Goal: Task Accomplishment & Management: Manage account settings

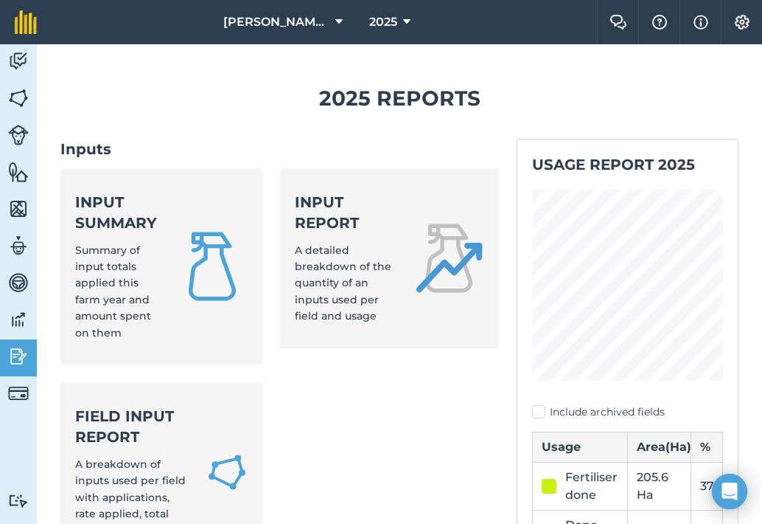
scroll to position [143, 0]
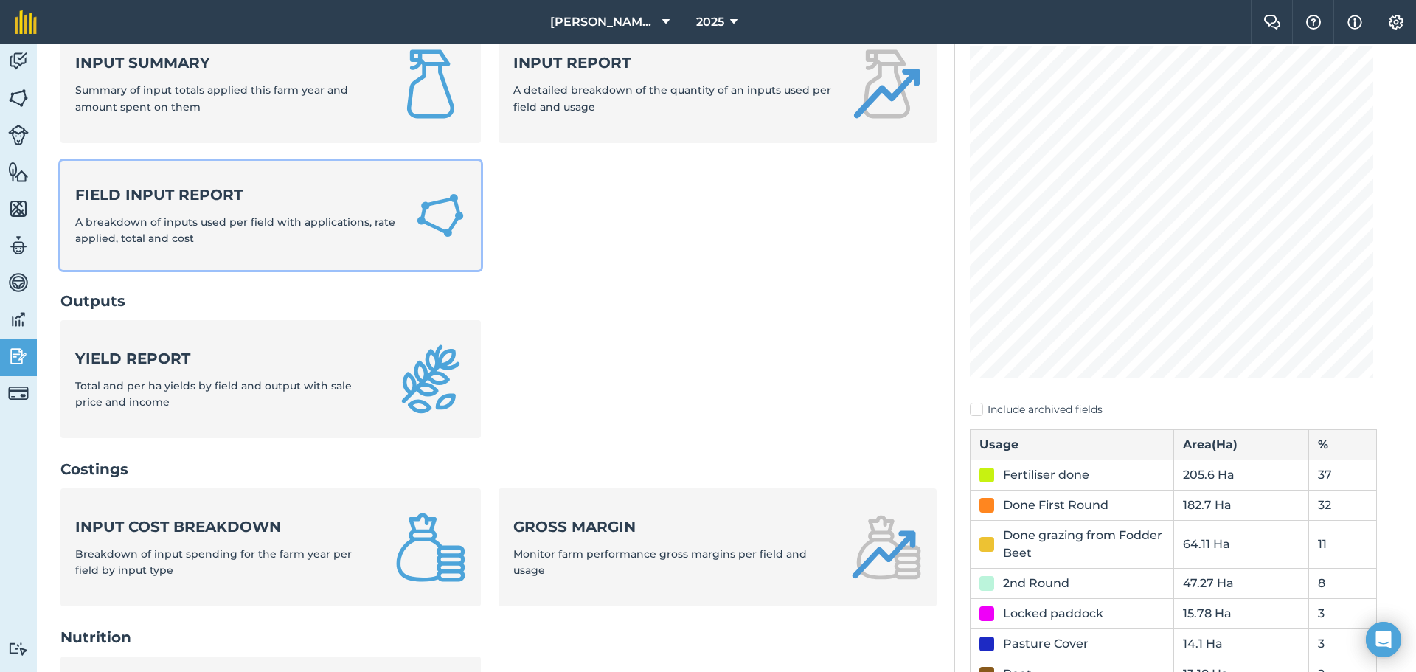
click at [351, 200] on strong "Field Input Report" at bounding box center [236, 194] width 322 height 21
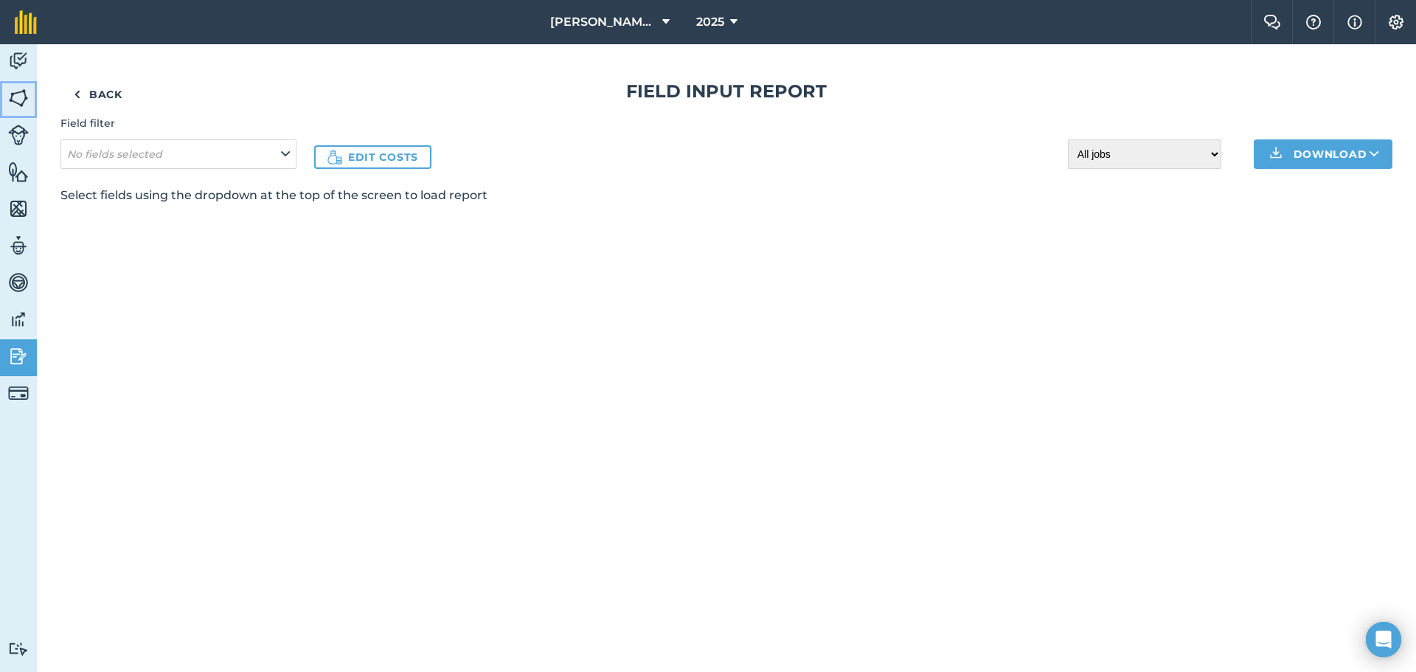
click at [17, 94] on img at bounding box center [18, 98] width 21 height 22
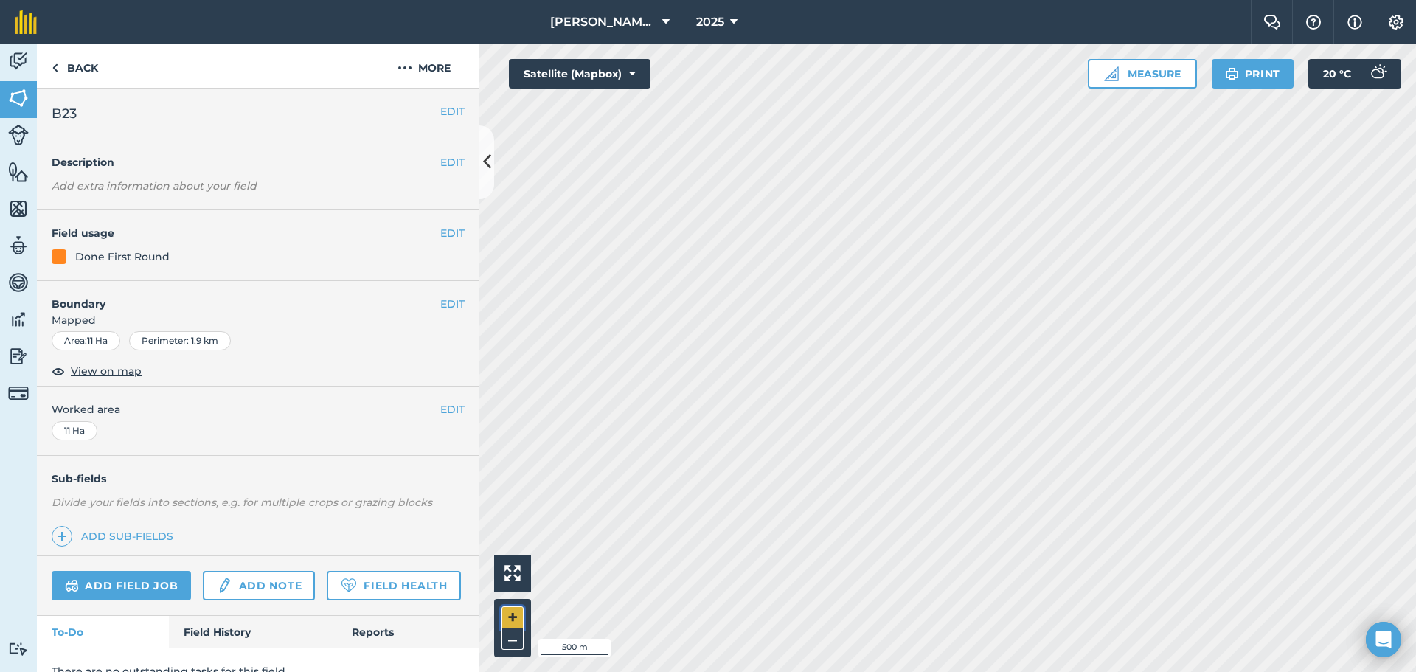
click at [509, 523] on button "+" at bounding box center [512, 617] width 22 height 22
click at [510, 523] on button "–" at bounding box center [512, 638] width 22 height 21
click at [508, 523] on button "+" at bounding box center [512, 617] width 22 height 22
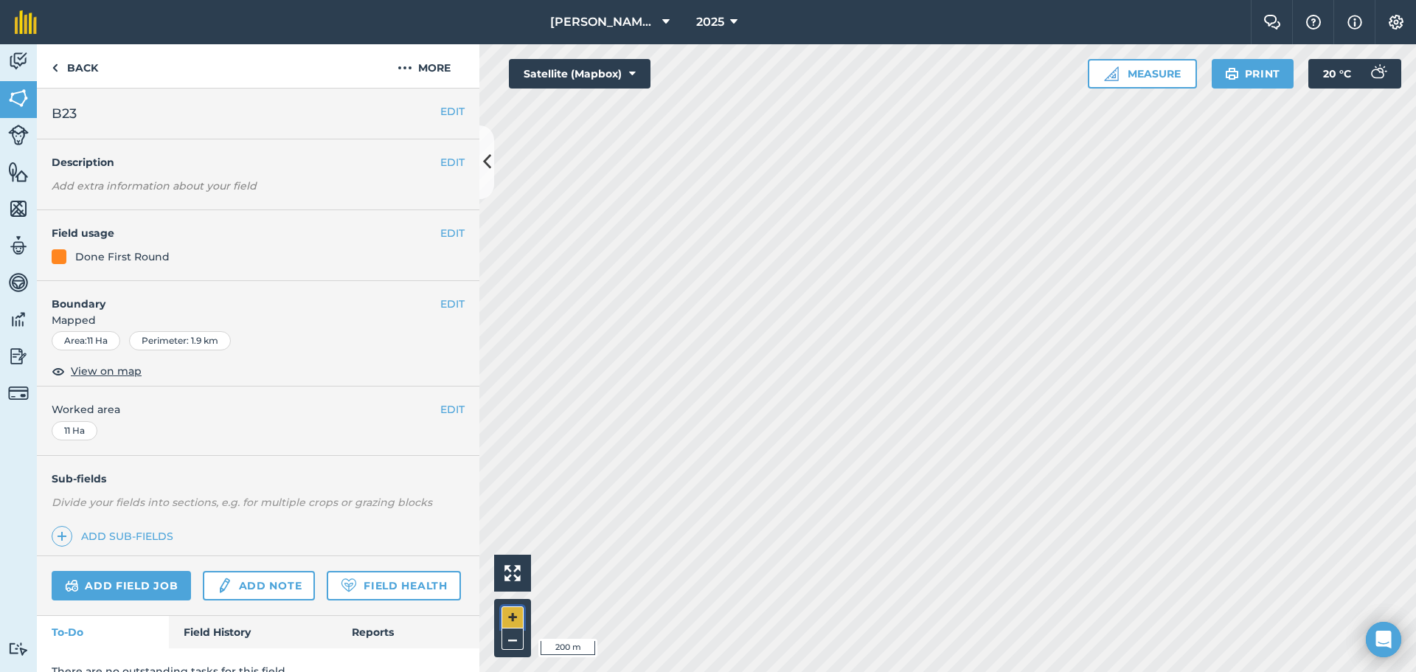
click at [511, 523] on button "+" at bounding box center [512, 617] width 22 height 22
click at [147, 523] on link "Add field job" at bounding box center [121, 585] width 139 height 29
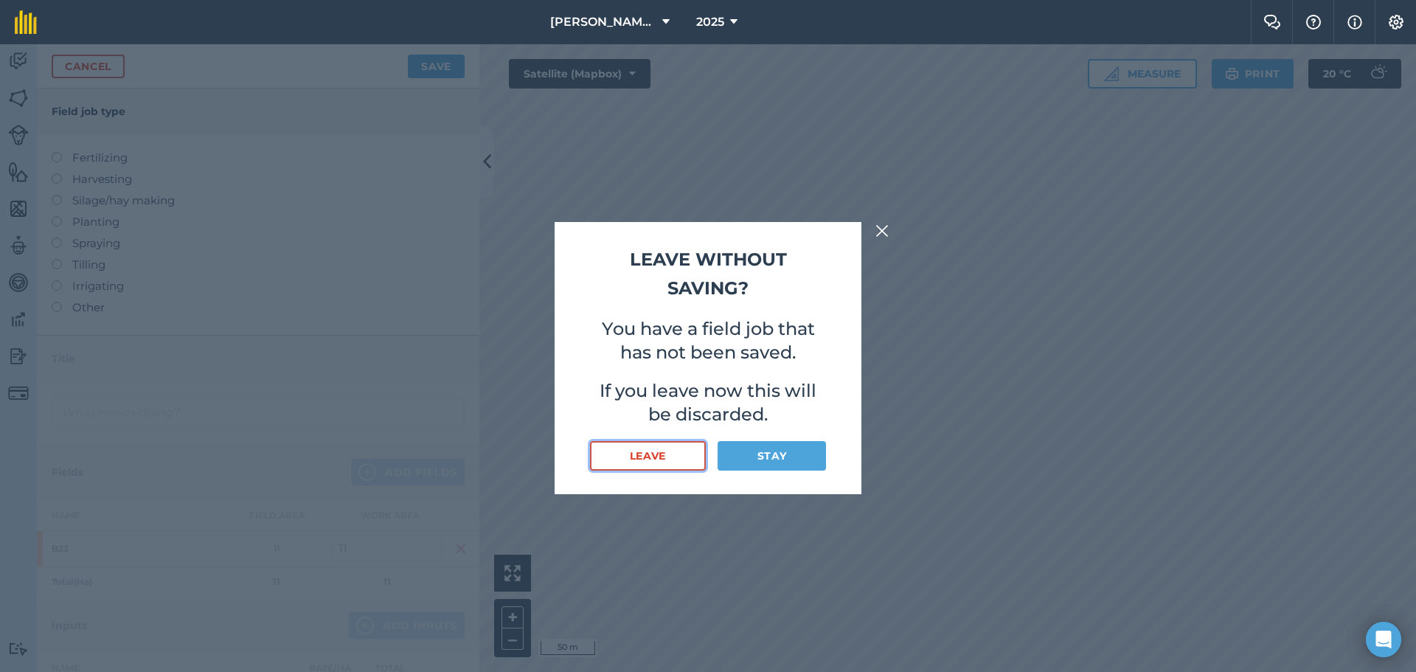
click at [657, 461] on button "Leave" at bounding box center [648, 455] width 116 height 29
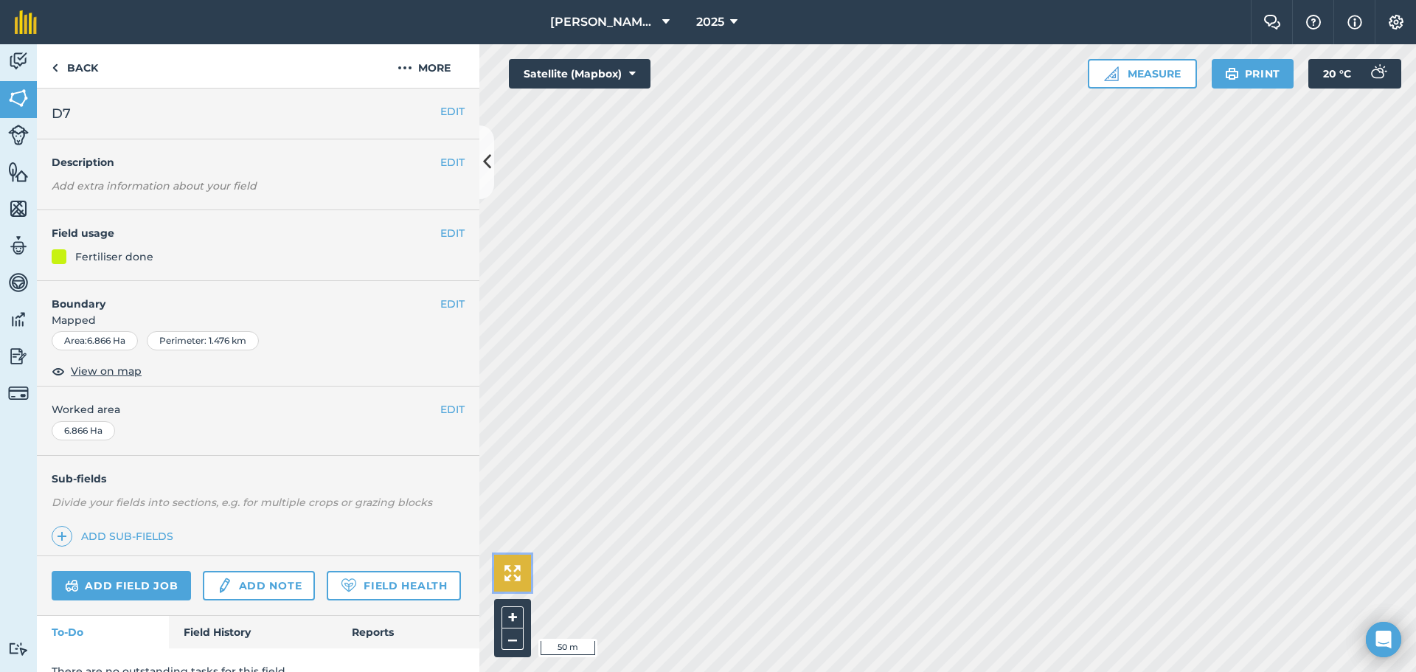
click at [510, 523] on img at bounding box center [512, 573] width 16 height 16
click at [516, 523] on button "+" at bounding box center [512, 617] width 22 height 22
click at [470, 267] on div "Activity Fields Livestock Features Maps Team Vehicles Data Reporting Billing Tu…" at bounding box center [708, 358] width 1416 height 628
click at [503, 523] on button "+" at bounding box center [512, 617] width 22 height 22
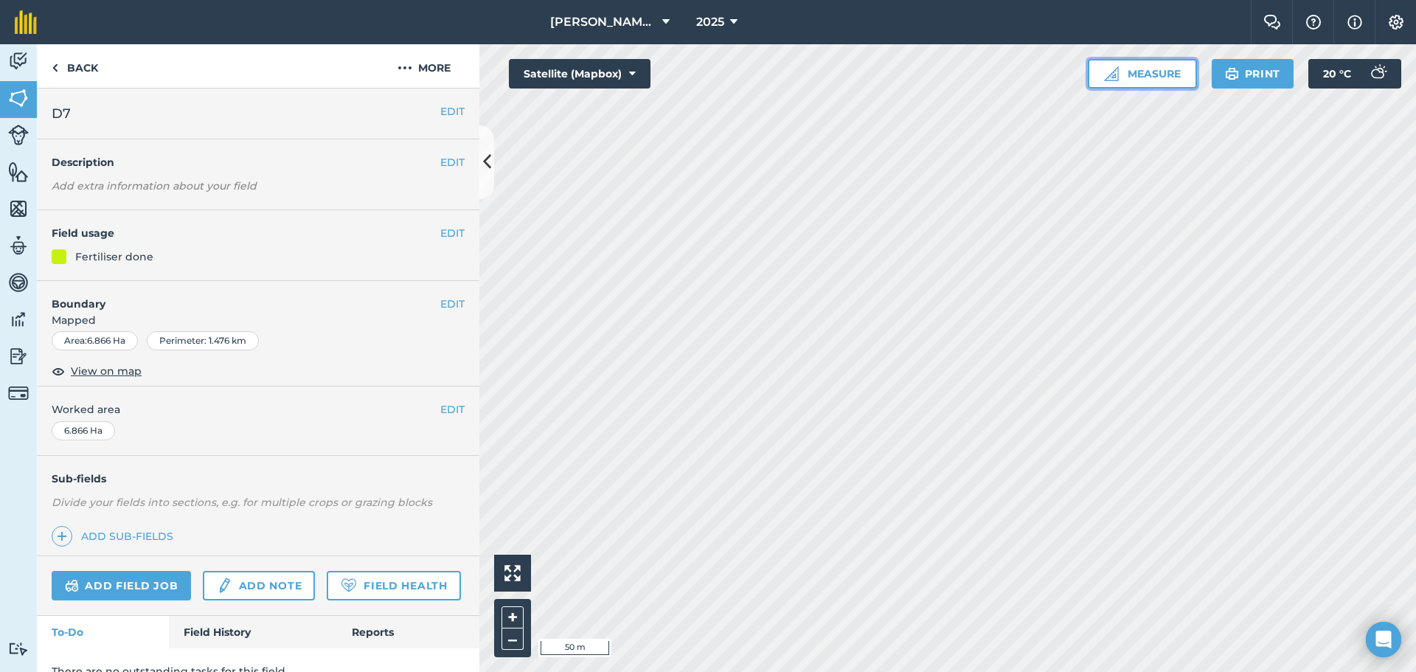
click at [762, 71] on img at bounding box center [1111, 73] width 15 height 15
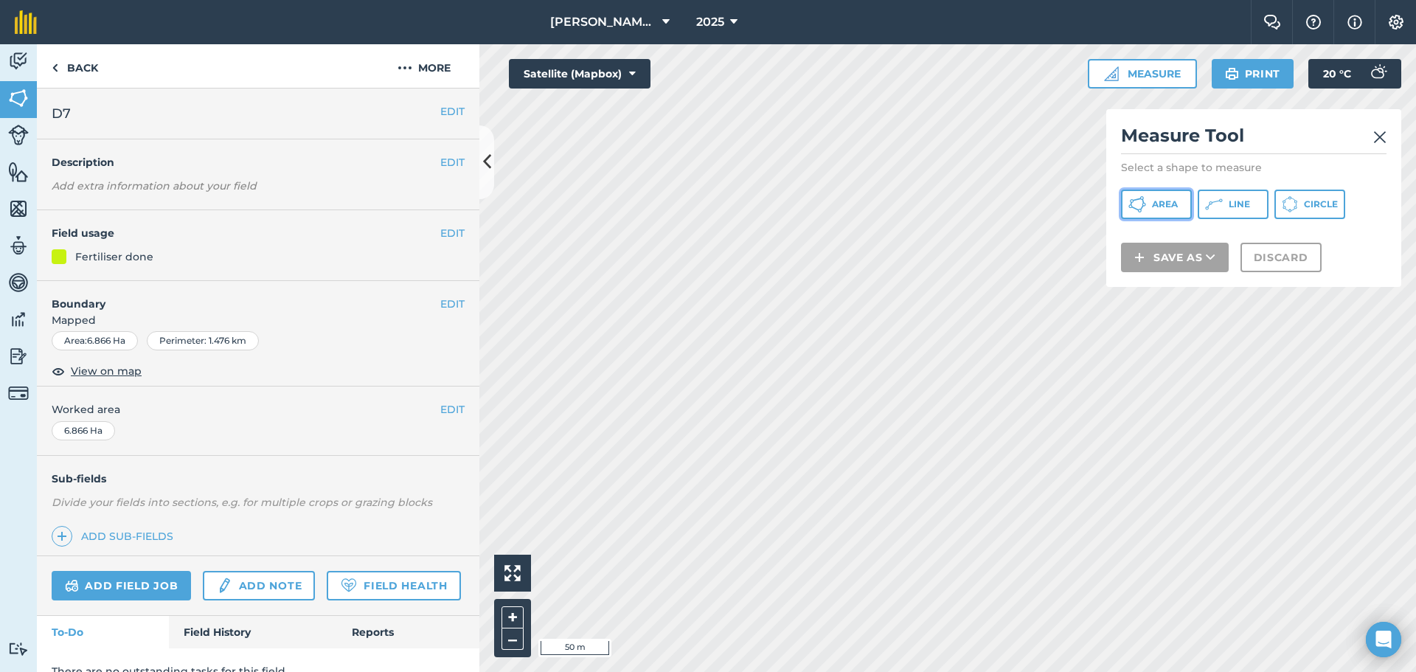
click at [762, 207] on span "Area" at bounding box center [1165, 204] width 26 height 12
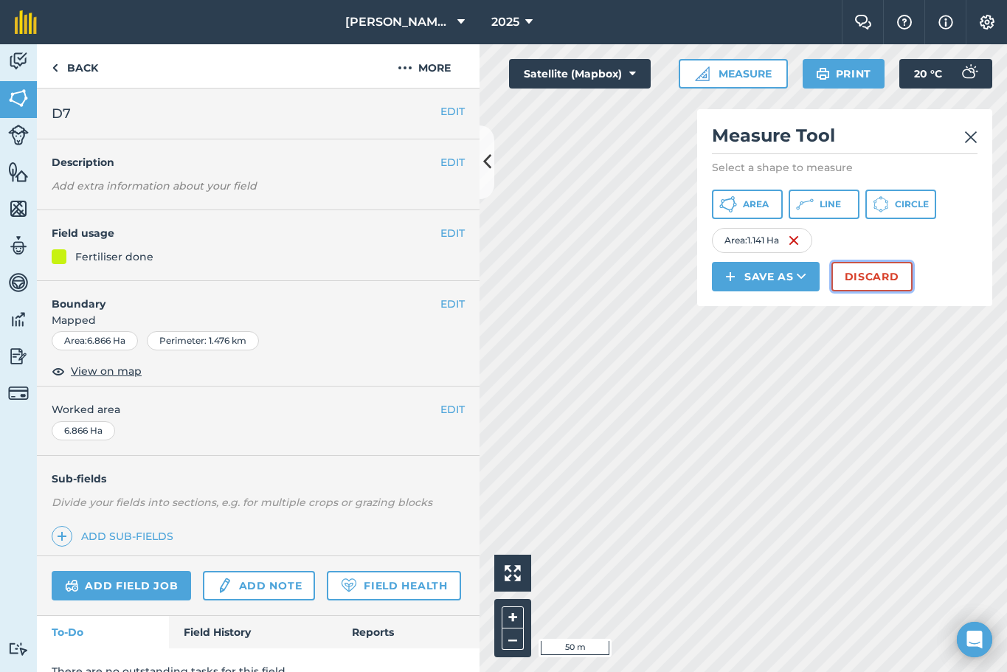
click at [762, 278] on button "Discard" at bounding box center [871, 276] width 81 height 29
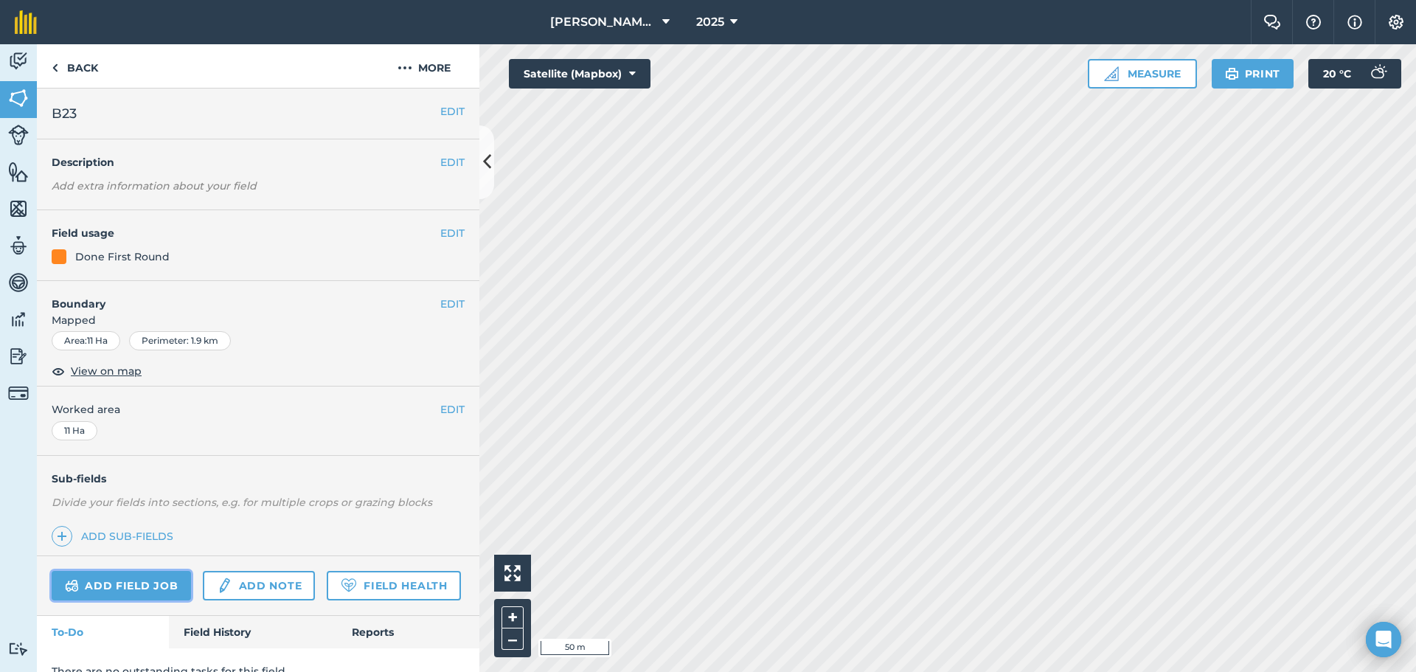
click at [95, 523] on link "Add field job" at bounding box center [121, 585] width 139 height 29
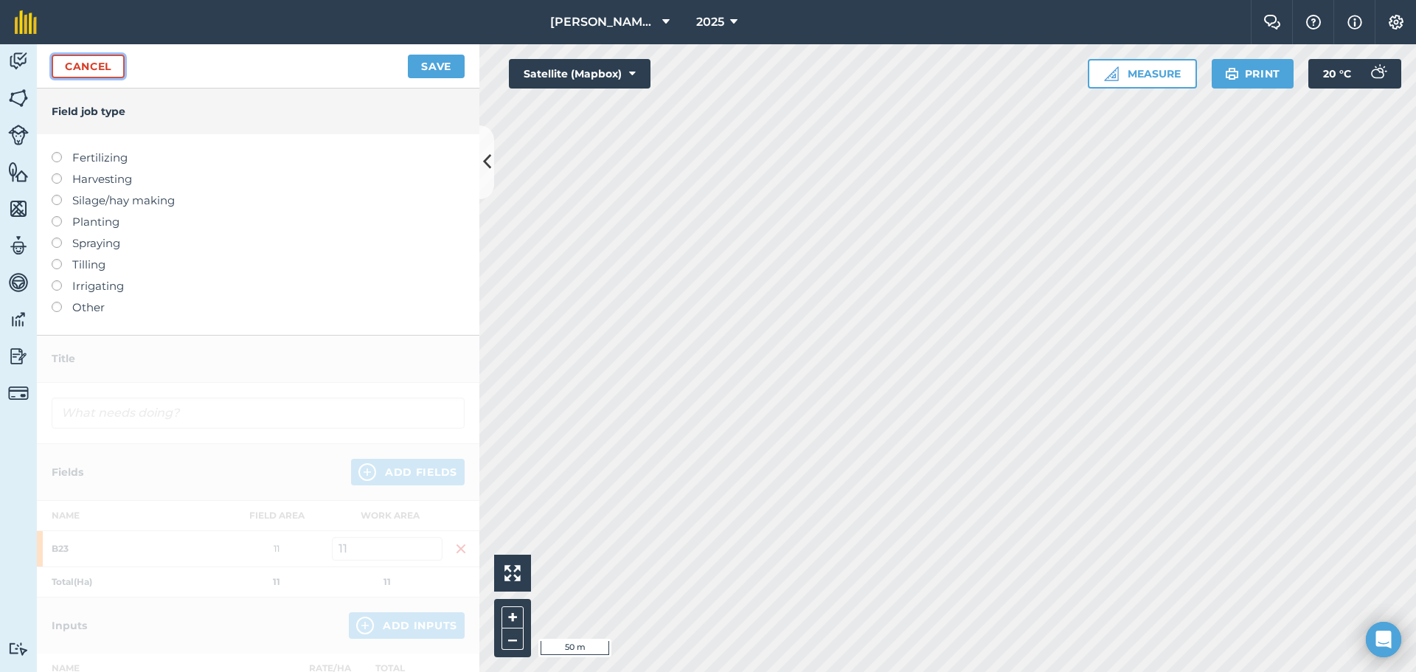
click at [82, 66] on link "Cancel" at bounding box center [88, 67] width 73 height 24
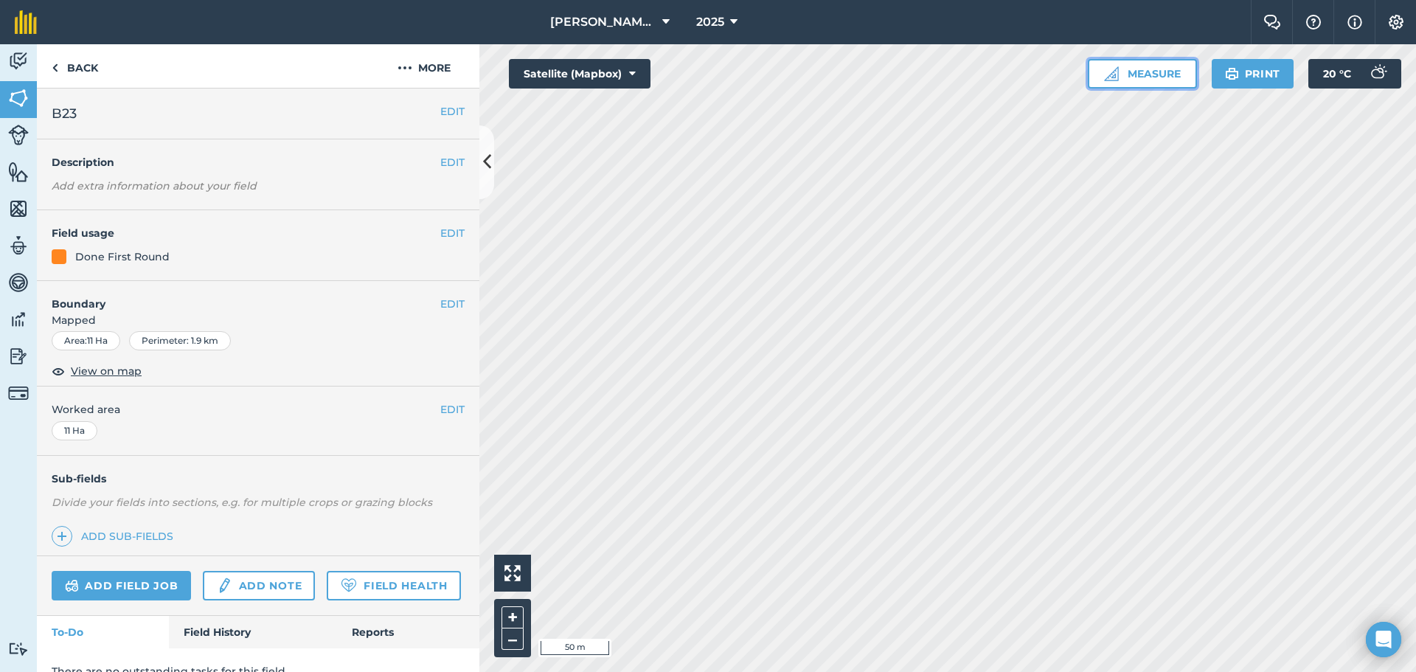
click at [762, 61] on button "Measure" at bounding box center [1142, 73] width 109 height 29
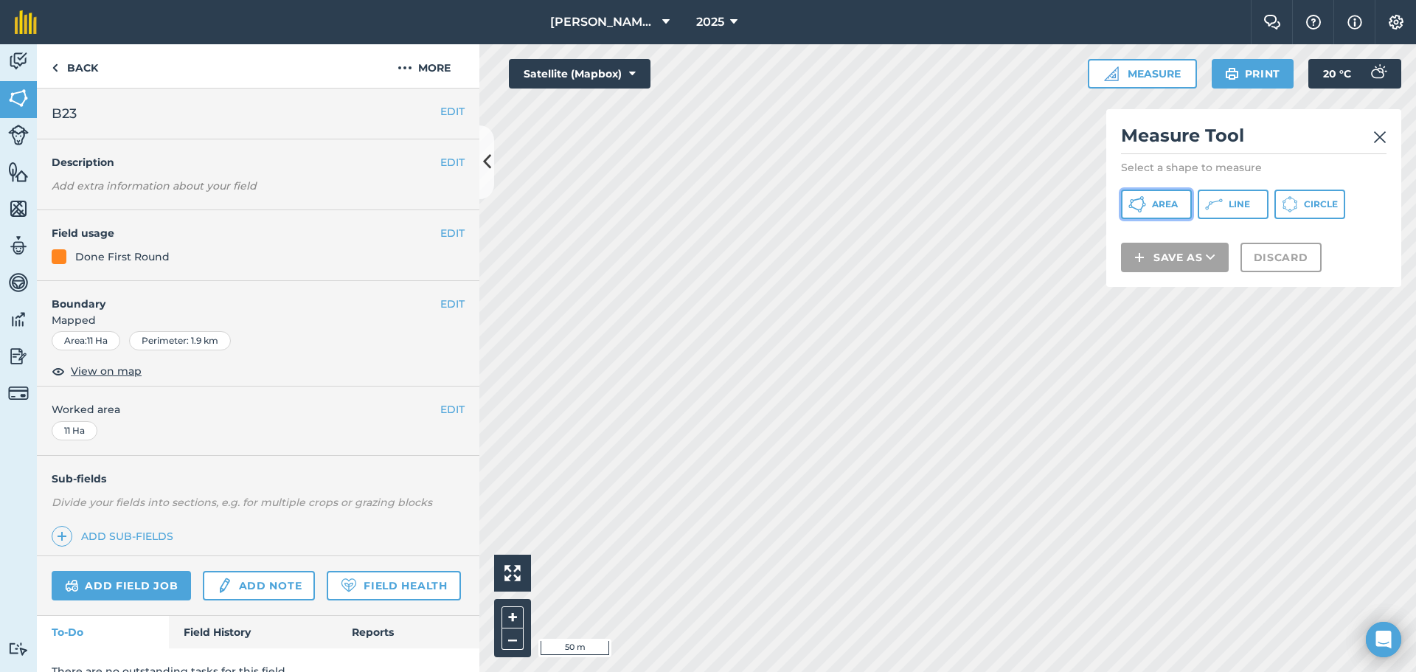
click at [762, 198] on button "Area" at bounding box center [1156, 204] width 71 height 29
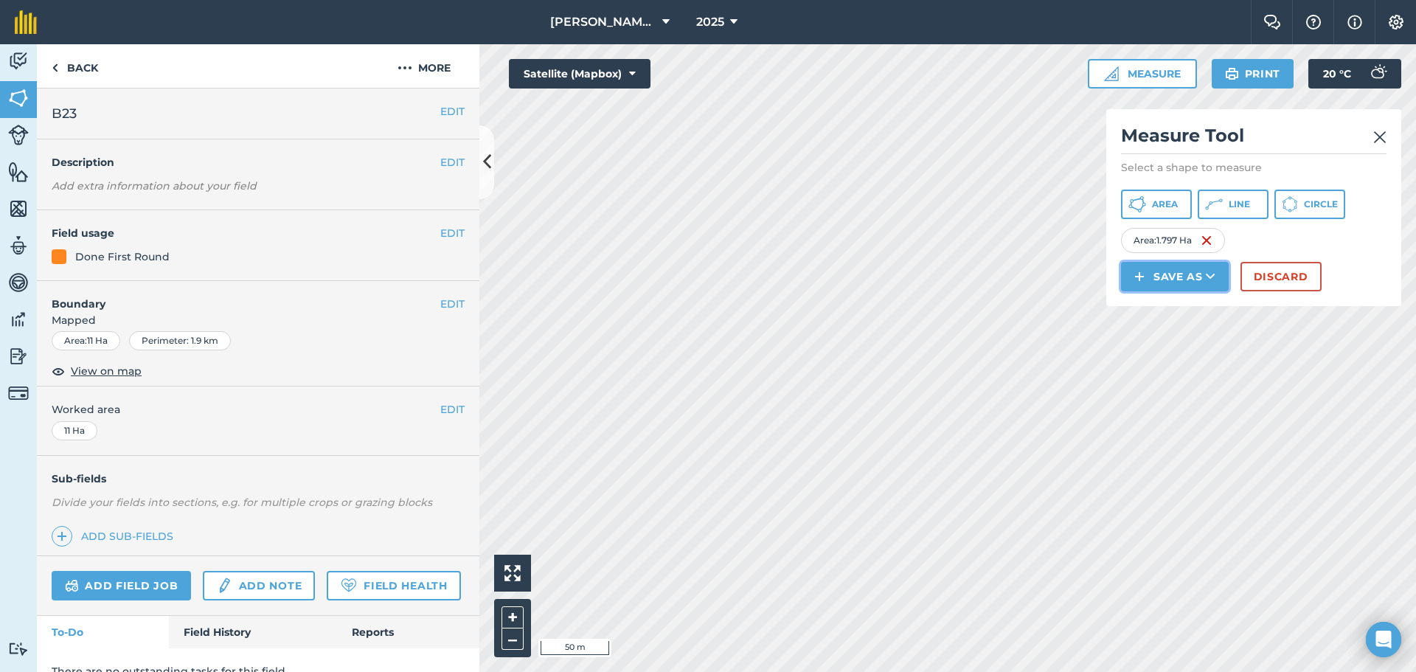
click at [762, 281] on button "Save as" at bounding box center [1175, 276] width 108 height 29
click at [762, 310] on link "Field" at bounding box center [1174, 309] width 103 height 32
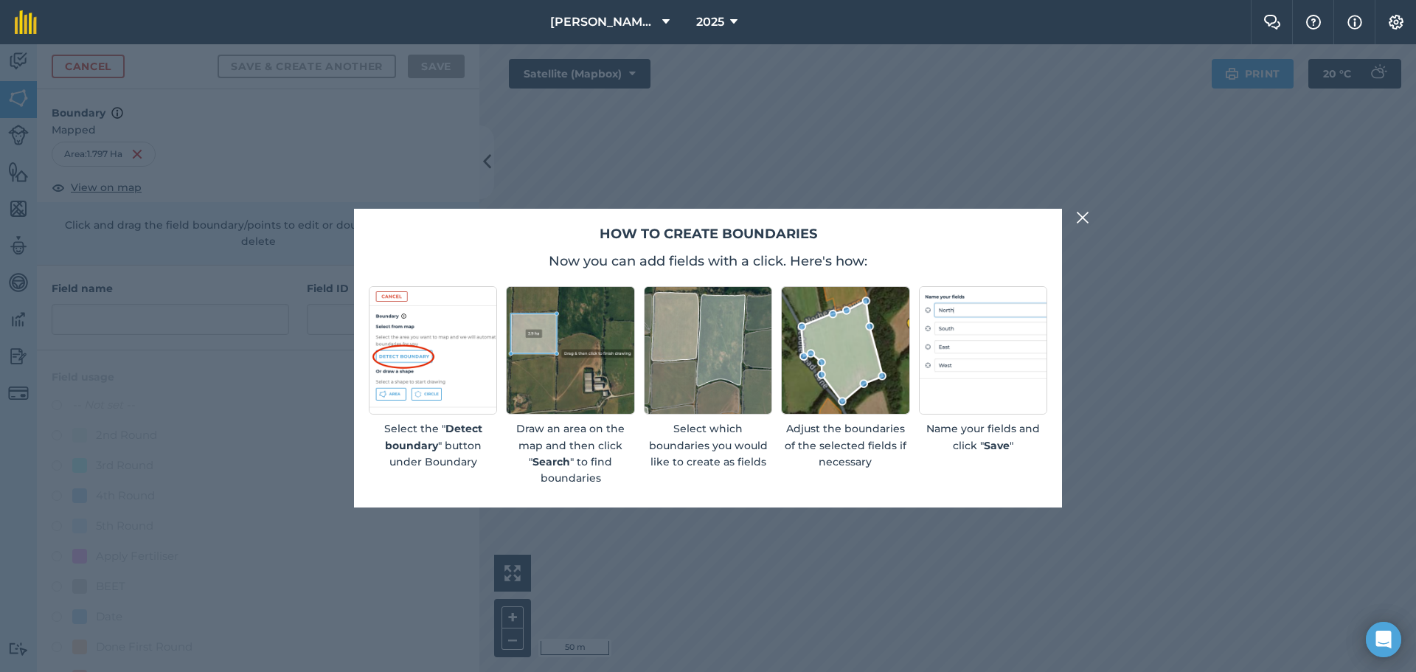
click at [762, 208] on div "How to create boundaries Now you can add fields with a click. Here's how: Selec…" at bounding box center [708, 358] width 1416 height 628
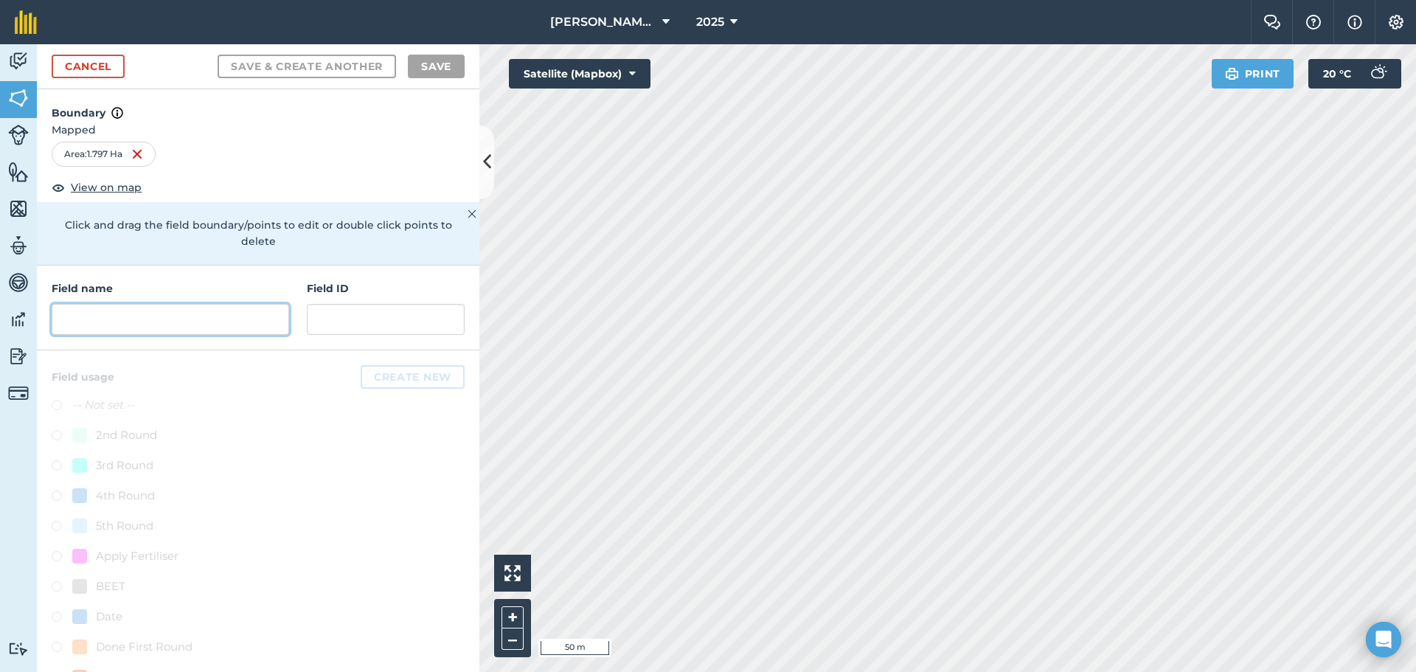
click at [148, 312] on input "text" at bounding box center [170, 319] width 237 height 31
click at [150, 324] on input "text" at bounding box center [170, 319] width 237 height 31
click at [115, 310] on input "text" at bounding box center [170, 319] width 237 height 31
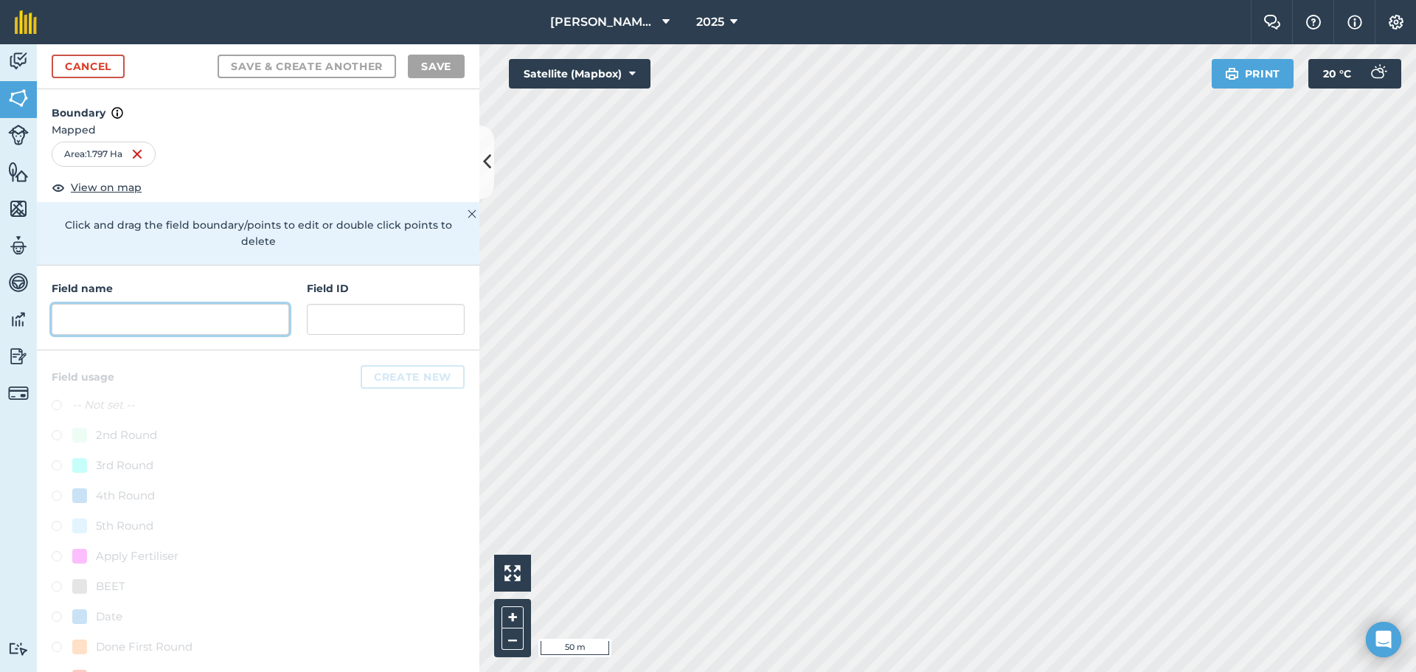
type input "b"
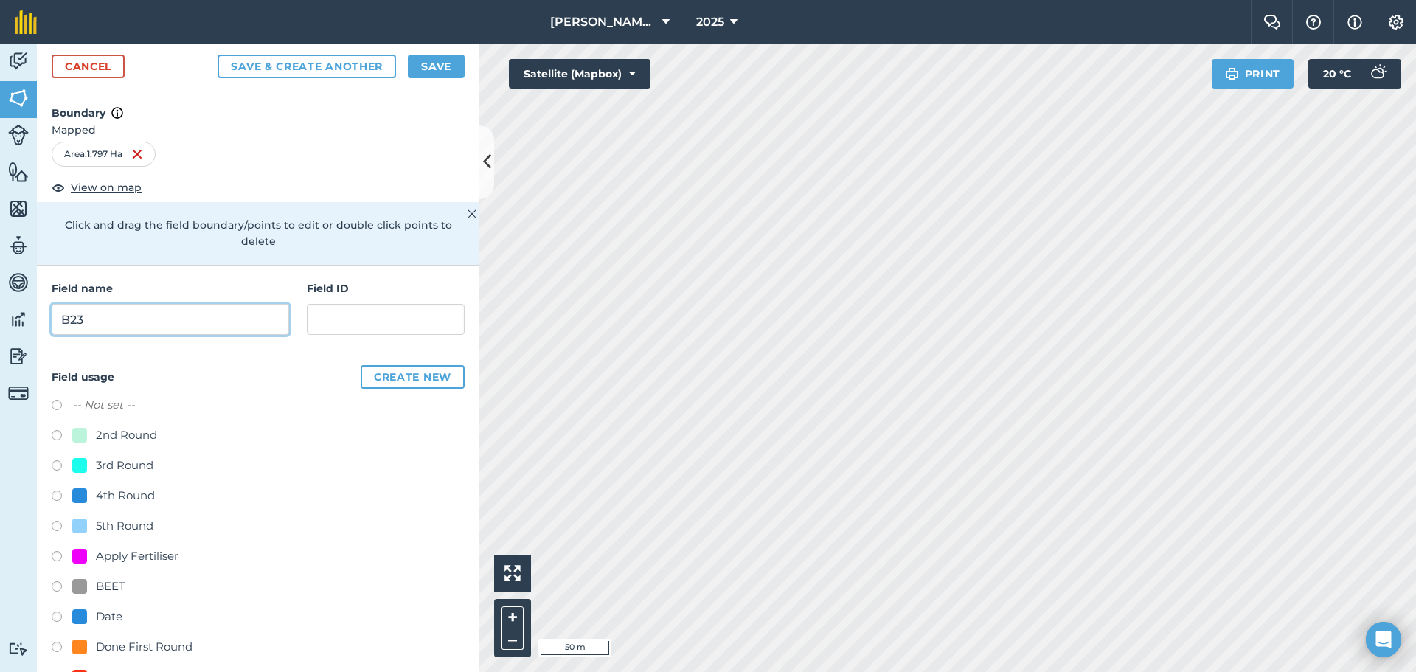
type input "B23"
click at [442, 66] on button "Save" at bounding box center [436, 67] width 57 height 24
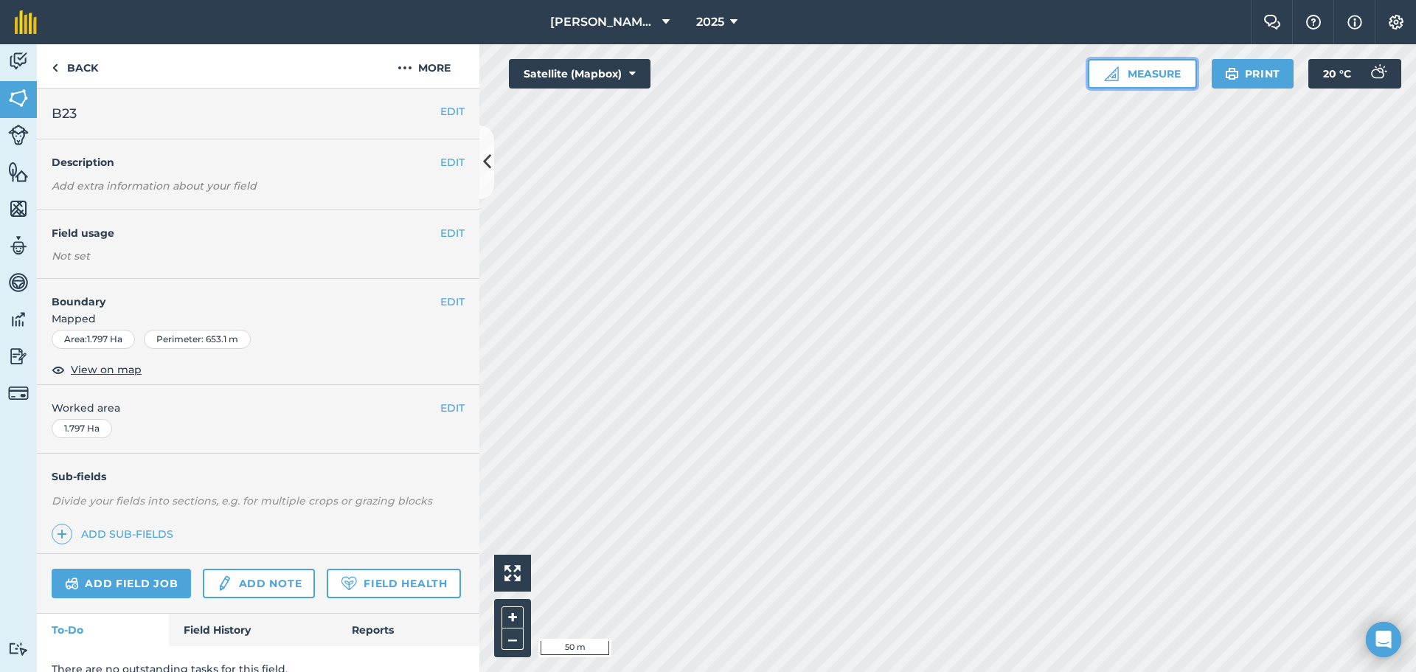
click at [762, 66] on img at bounding box center [1111, 73] width 15 height 15
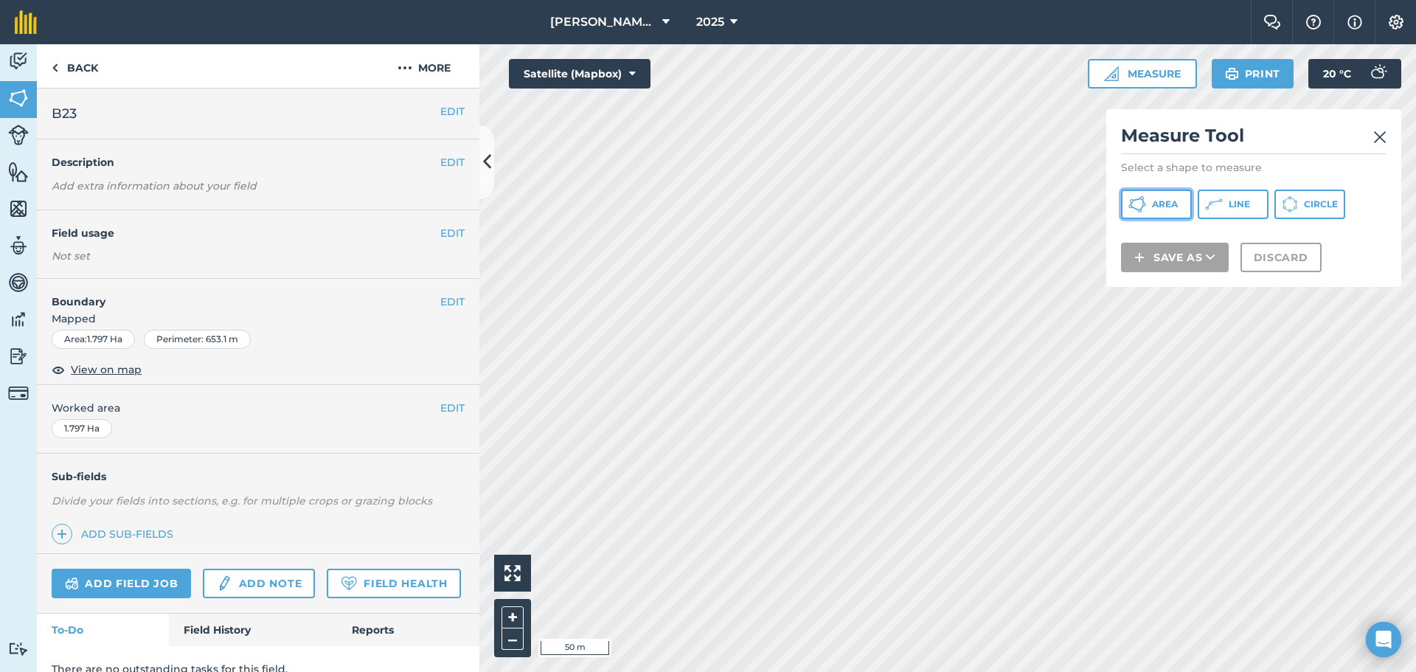
click at [762, 203] on span "Area" at bounding box center [1165, 204] width 26 height 12
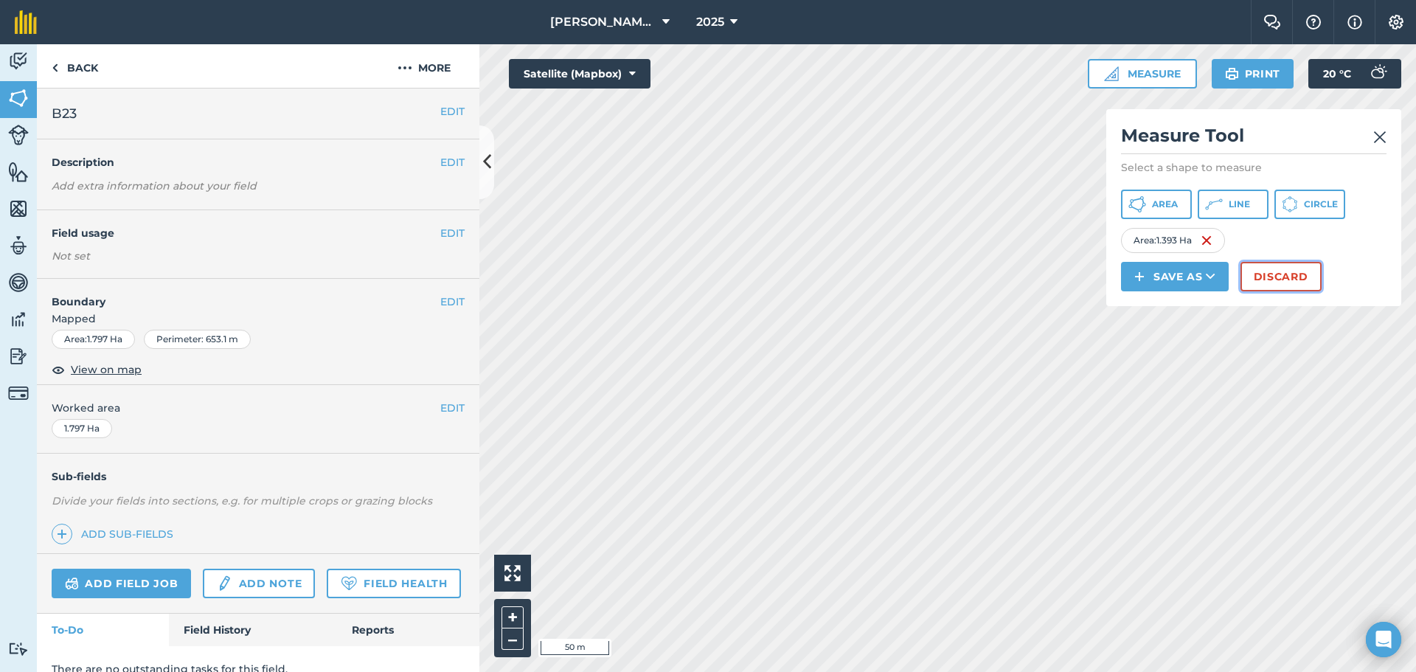
click at [762, 277] on button "Discard" at bounding box center [1280, 276] width 81 height 29
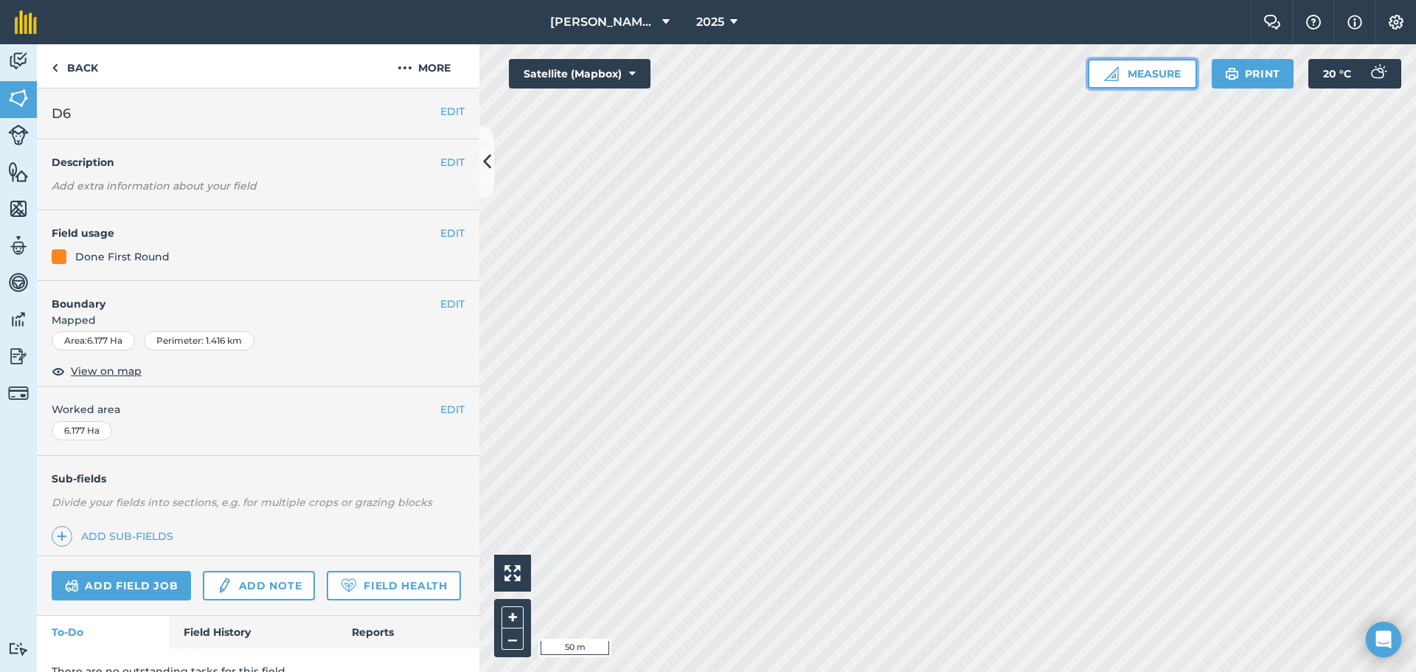
click at [762, 77] on button "Measure" at bounding box center [1142, 73] width 109 height 29
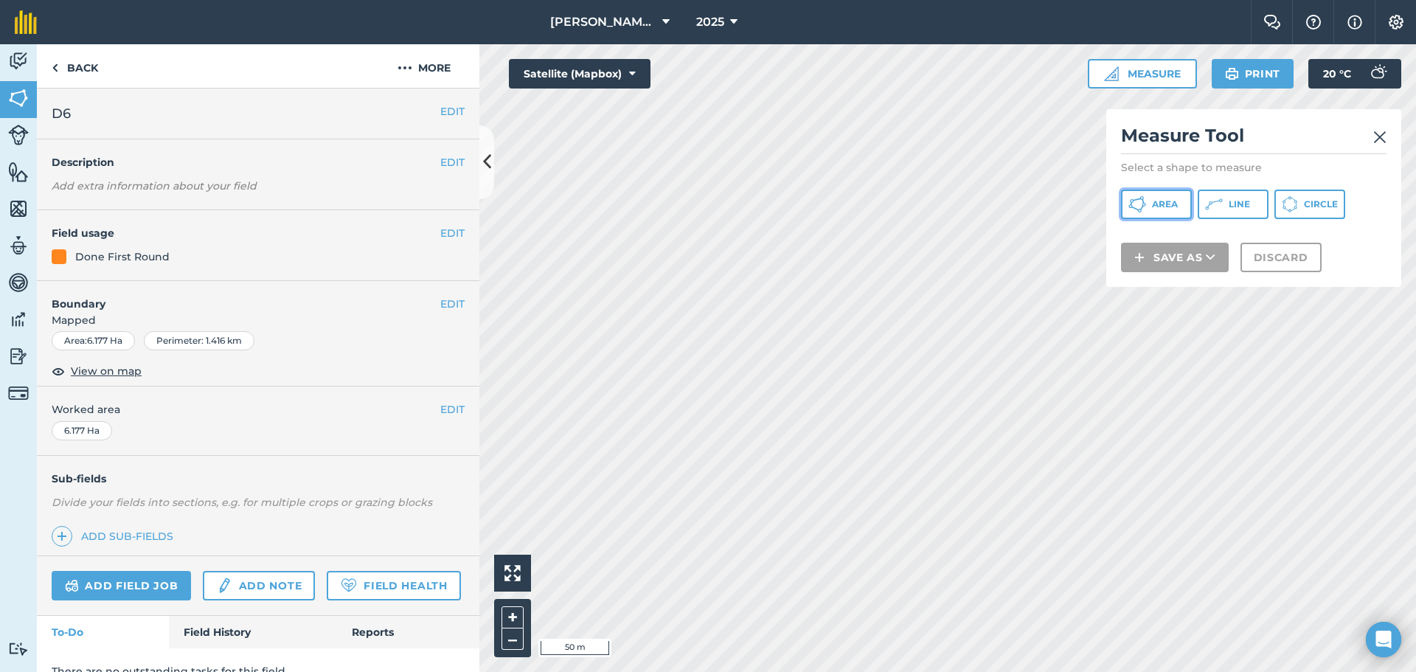
click at [762, 202] on span "Area" at bounding box center [1165, 204] width 26 height 12
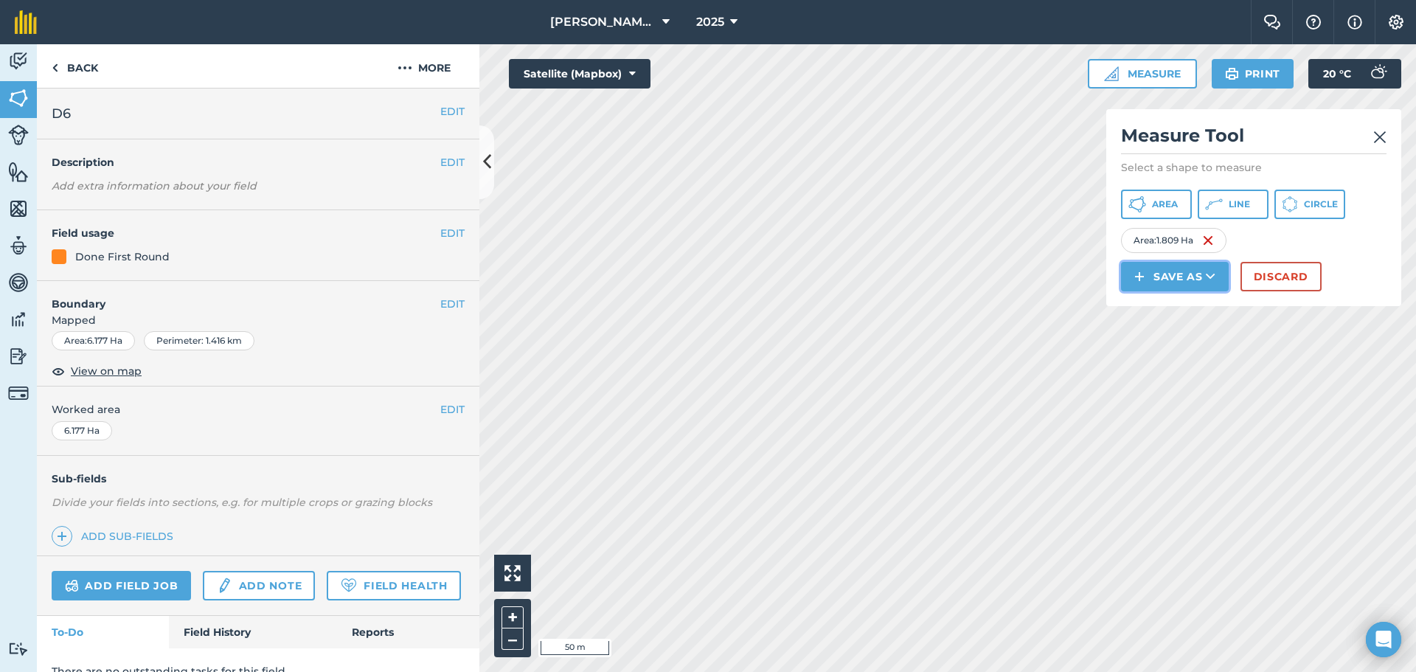
click at [762, 282] on button "Save as" at bounding box center [1175, 276] width 108 height 29
click at [762, 307] on link "Field" at bounding box center [1174, 309] width 103 height 32
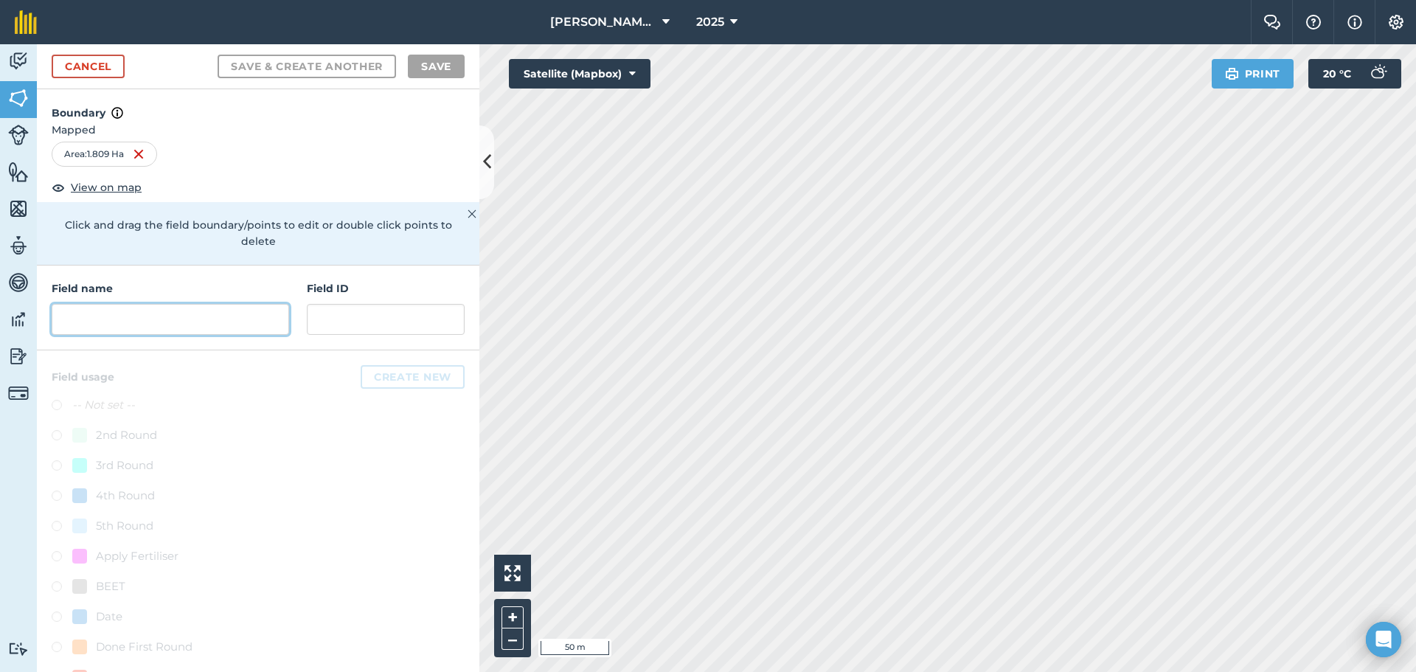
click at [132, 316] on input "text" at bounding box center [170, 319] width 237 height 31
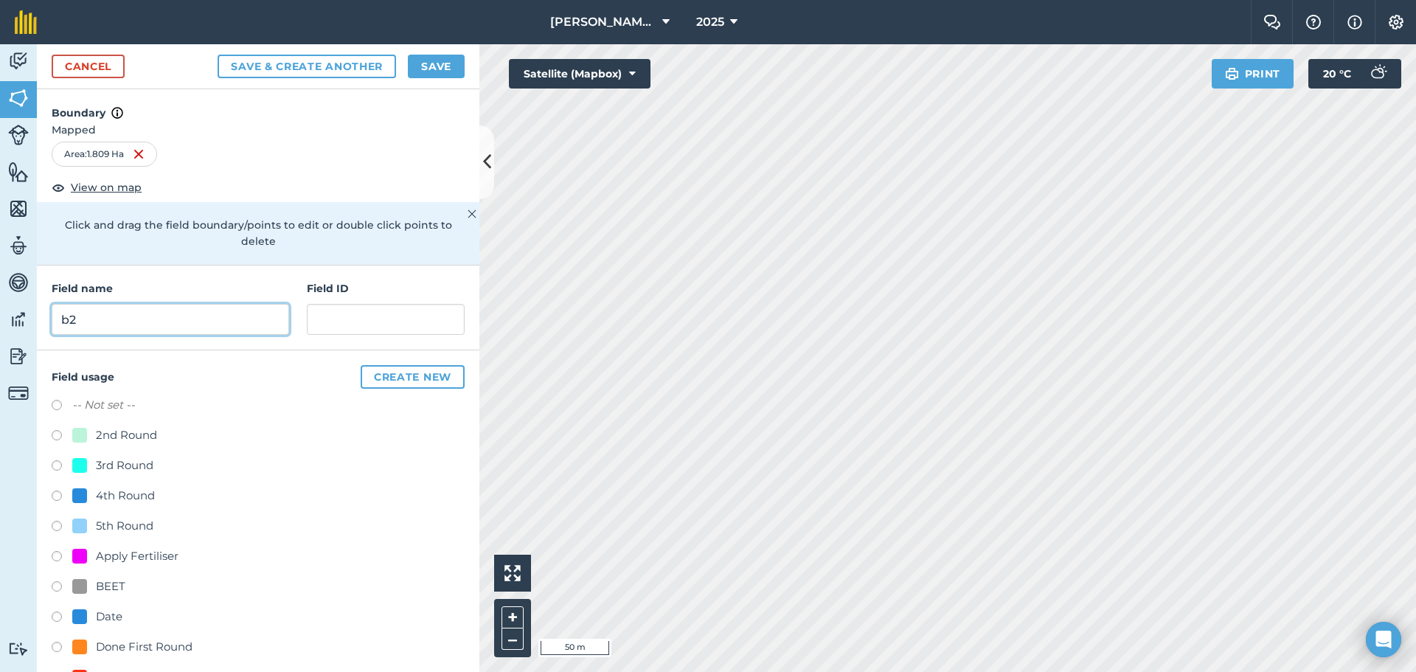
type input "b"
type input "B23"
click at [446, 68] on button "Save" at bounding box center [436, 67] width 57 height 24
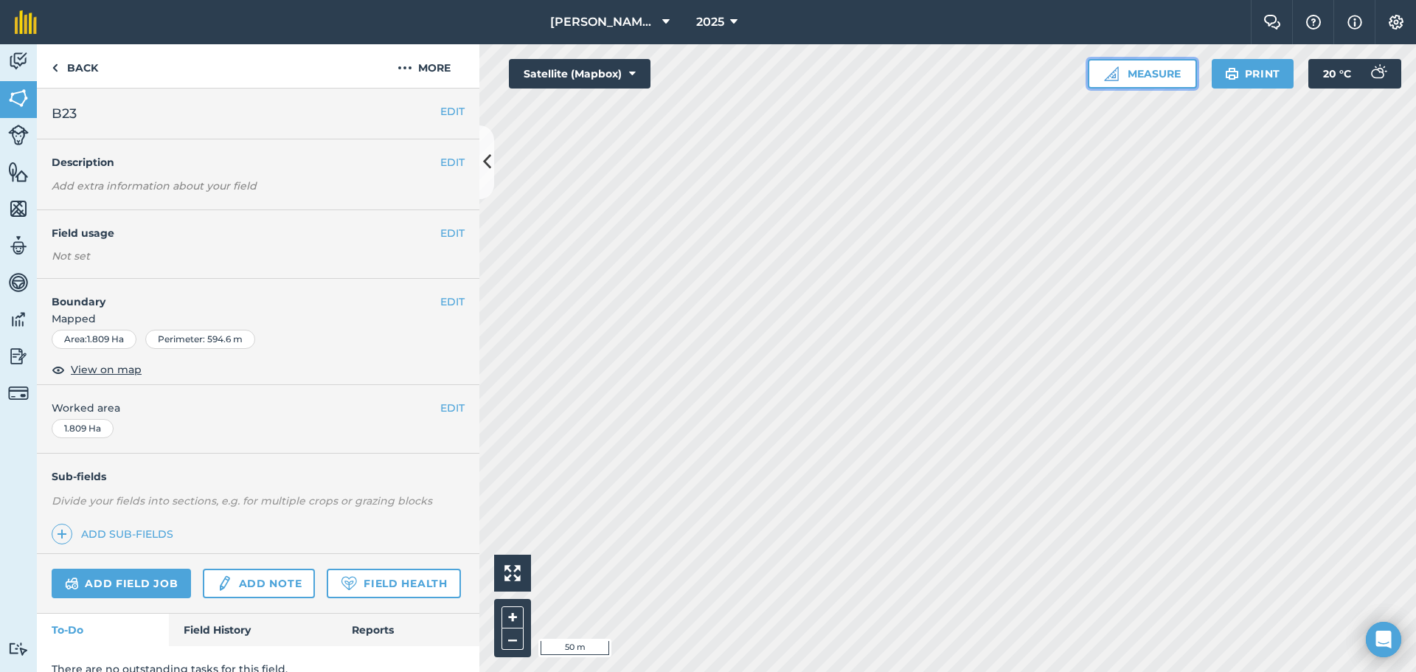
click at [762, 71] on button "Measure" at bounding box center [1142, 73] width 109 height 29
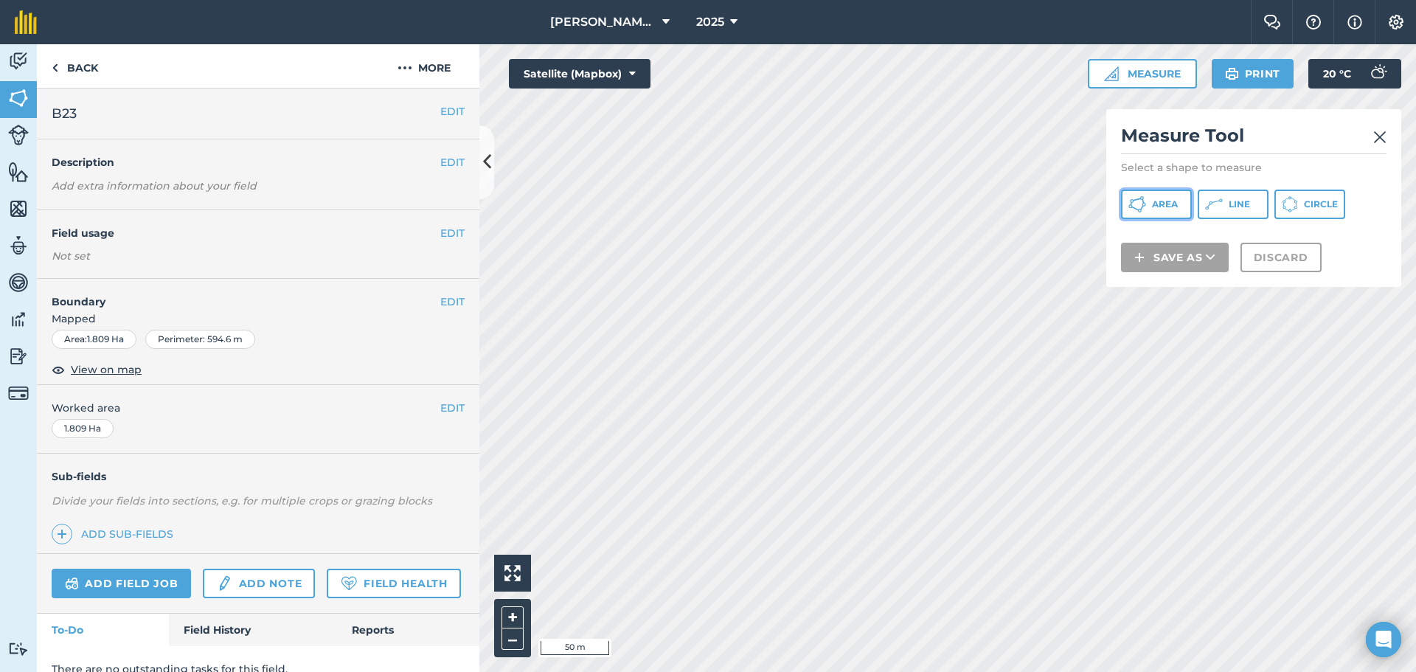
click at [762, 193] on button "Area" at bounding box center [1156, 204] width 71 height 29
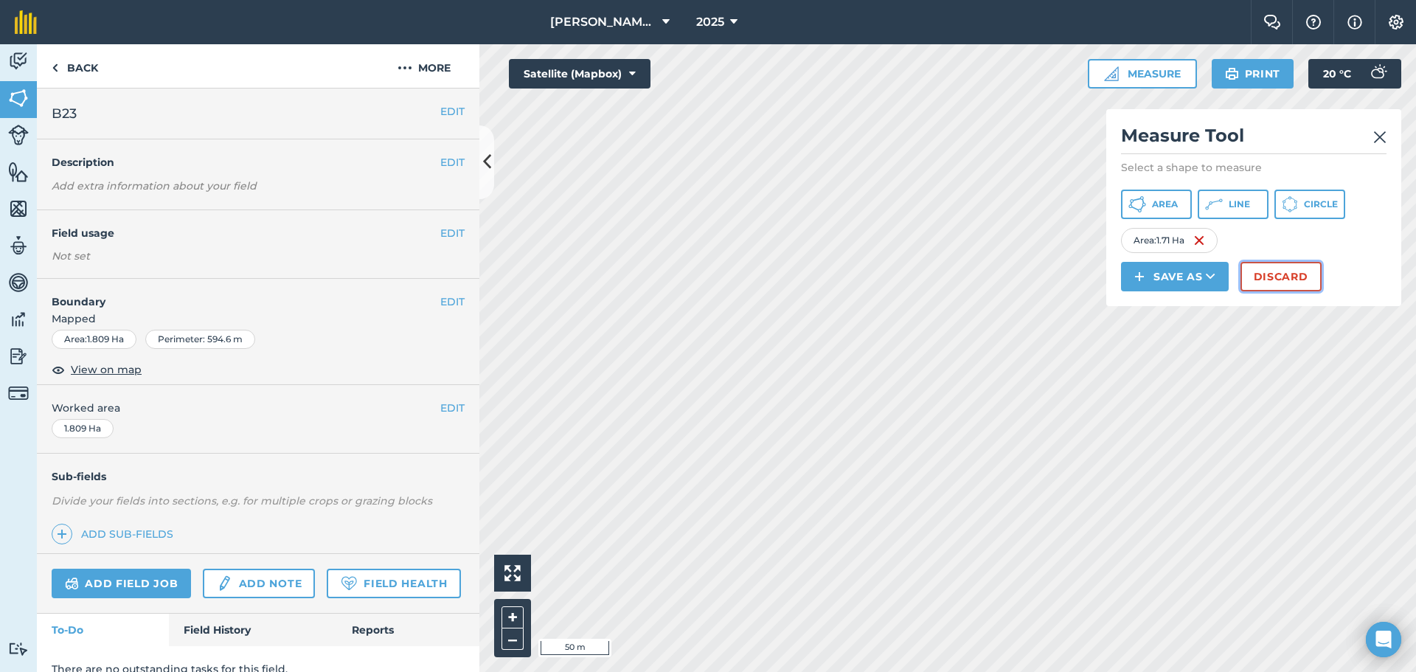
drag, startPoint x: 973, startPoint y: 330, endPoint x: 1313, endPoint y: 274, distance: 344.4
click at [762, 274] on button "Discard" at bounding box center [1280, 276] width 81 height 29
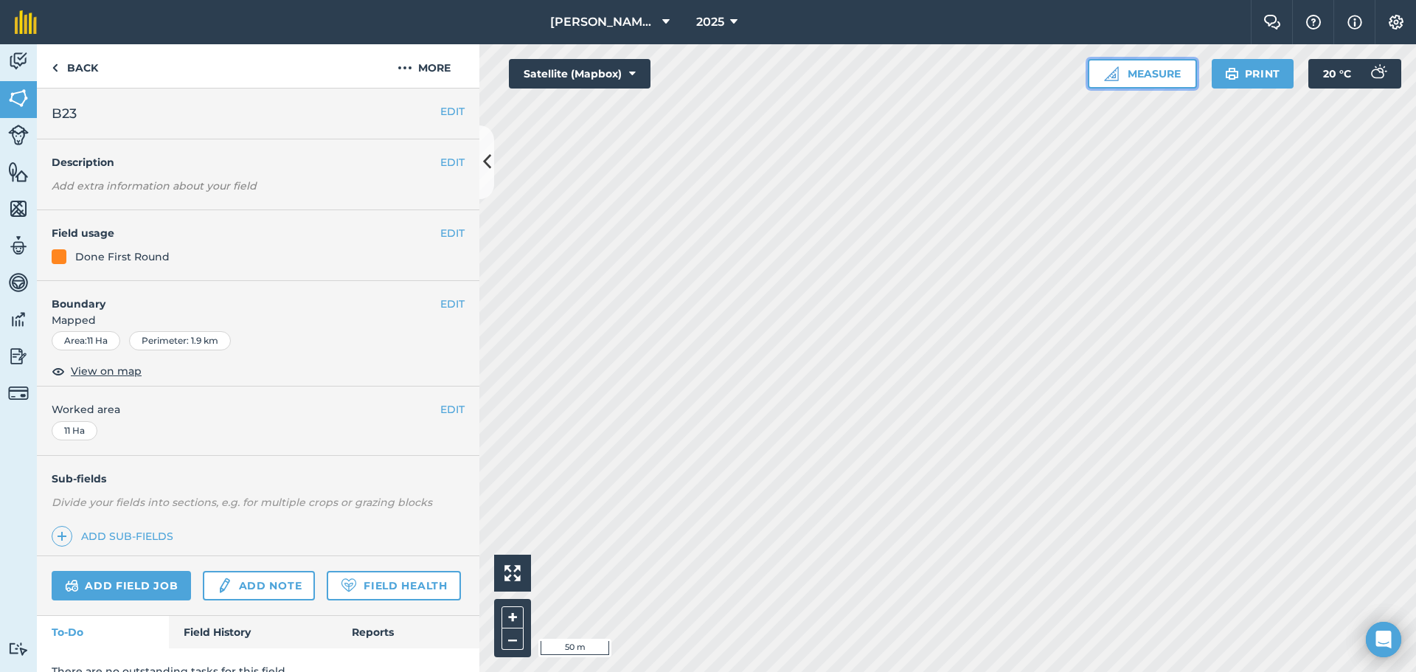
click at [762, 74] on button "Measure" at bounding box center [1142, 73] width 109 height 29
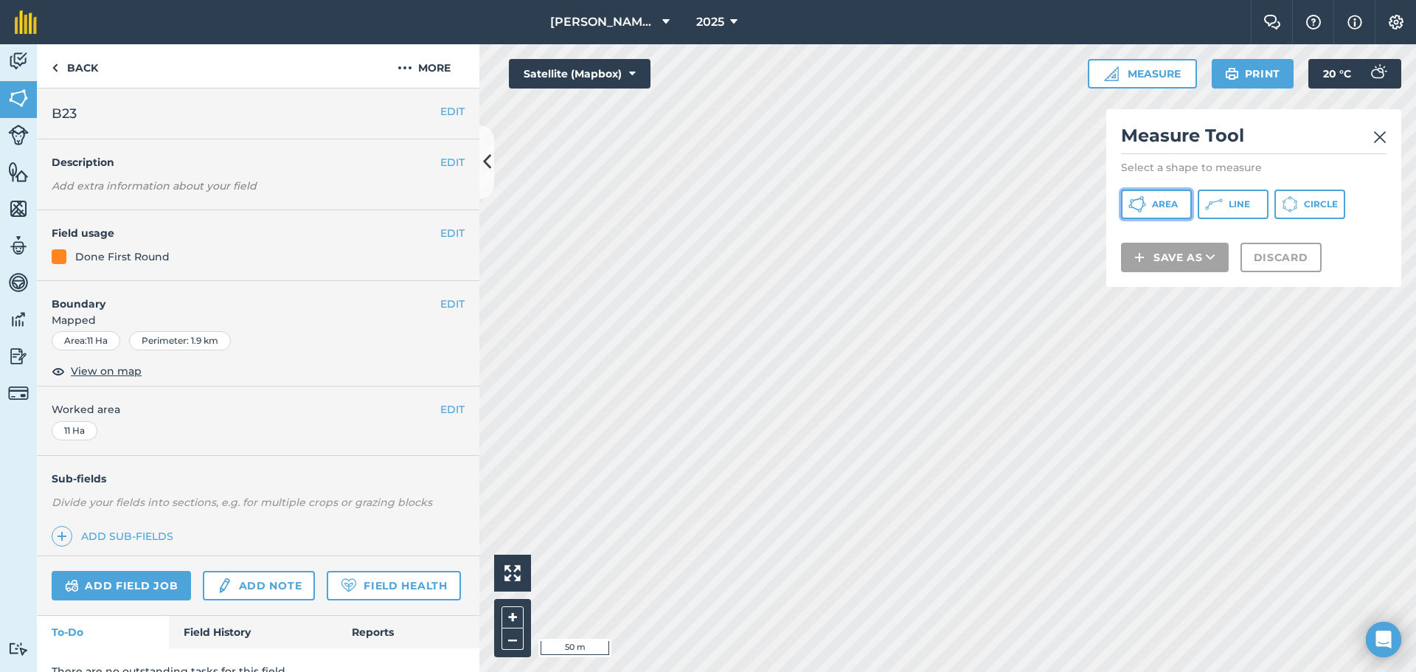
click at [762, 198] on icon at bounding box center [1137, 204] width 18 height 18
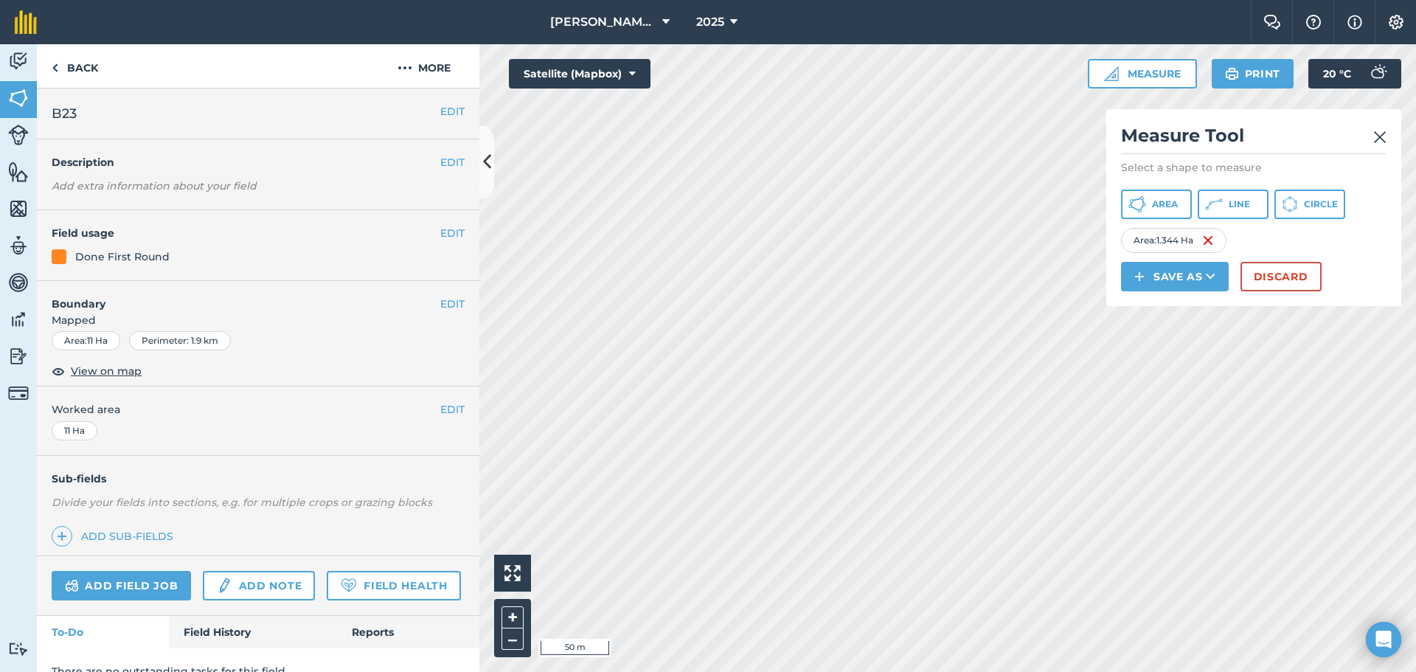
drag, startPoint x: 1108, startPoint y: 232, endPoint x: 1379, endPoint y: 131, distance: 289.1
click at [762, 131] on img at bounding box center [1379, 137] width 13 height 18
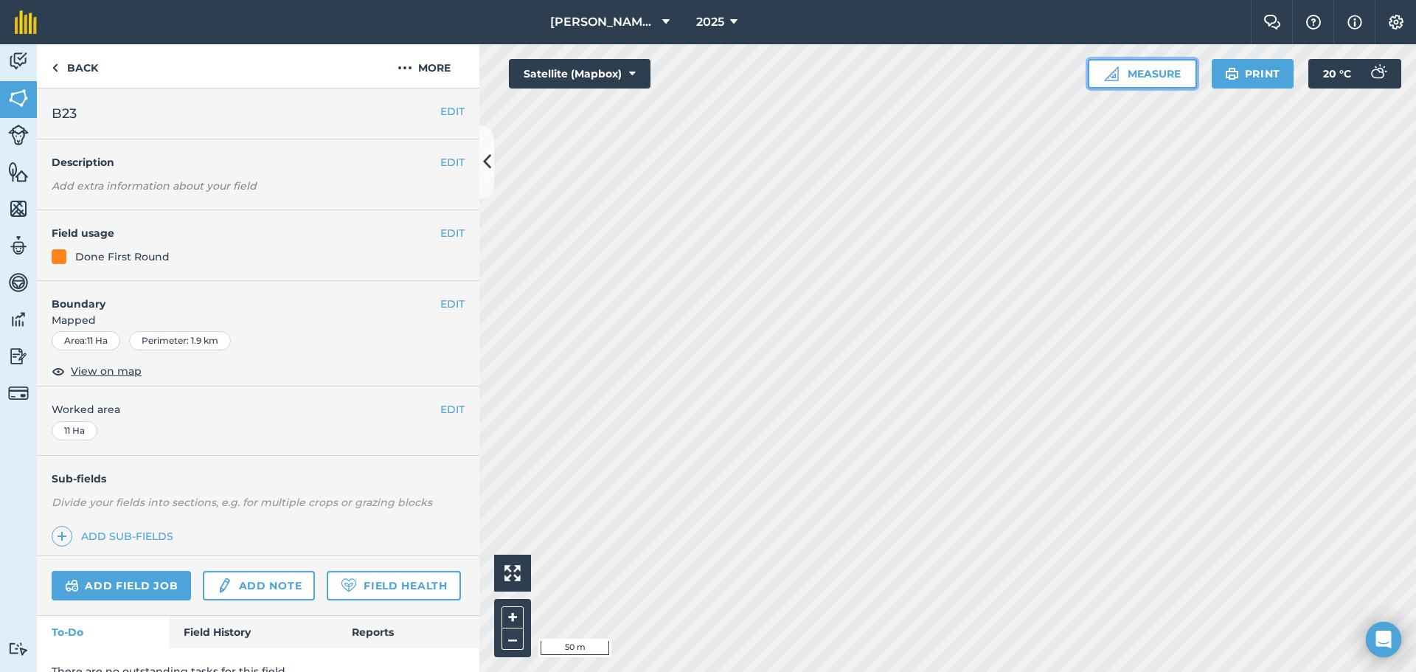
click at [762, 74] on img at bounding box center [1111, 73] width 15 height 15
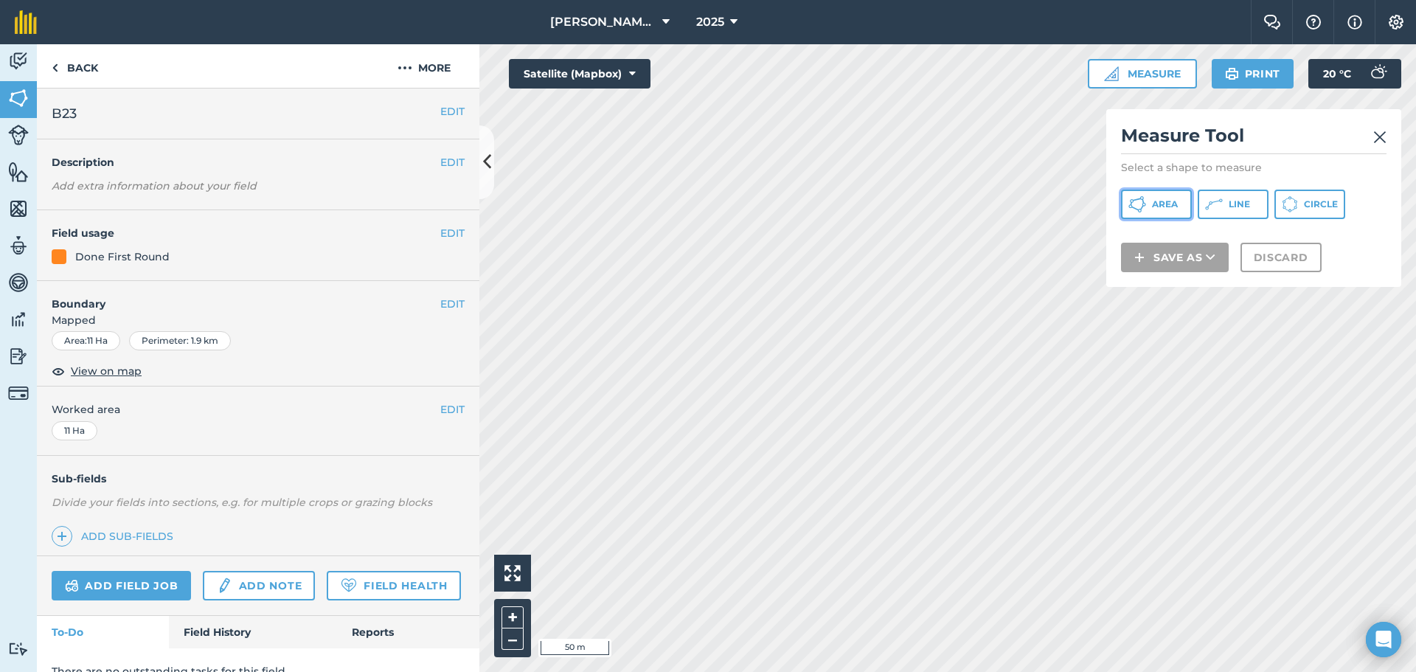
click at [762, 197] on button "Area" at bounding box center [1156, 204] width 71 height 29
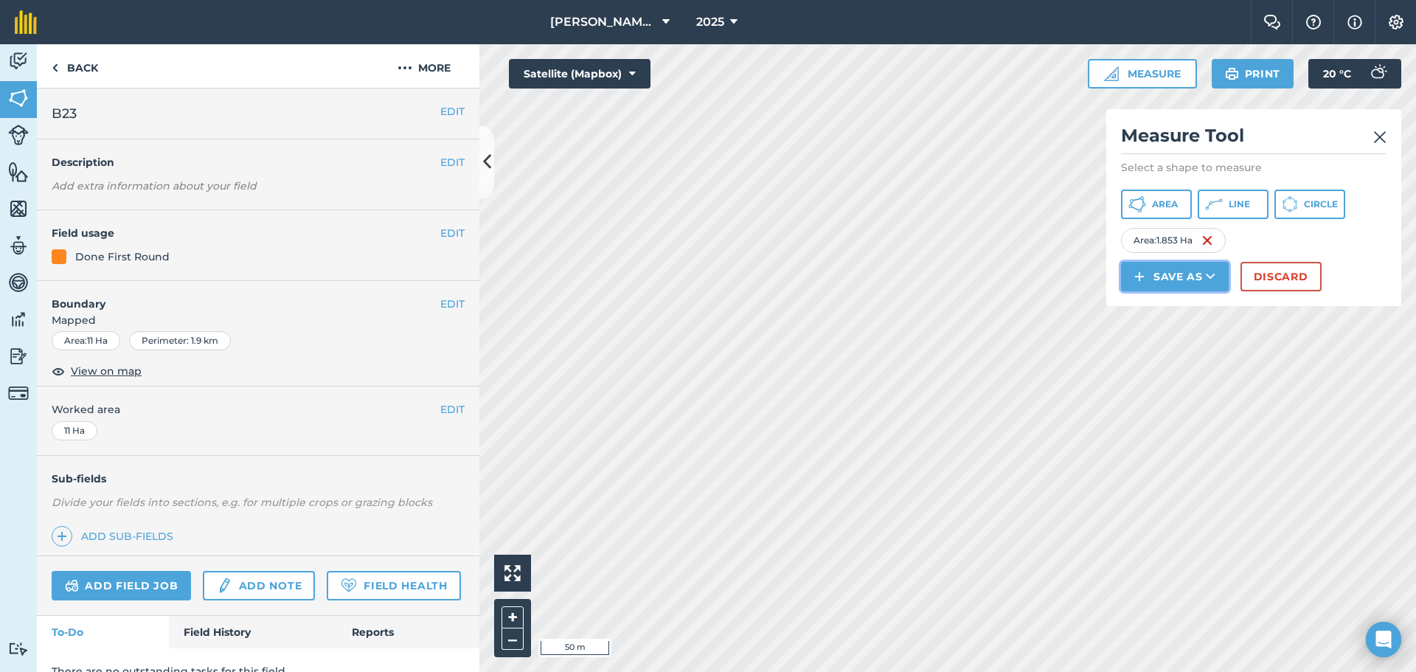
click at [762, 274] on button "Save as" at bounding box center [1175, 276] width 108 height 29
click at [762, 311] on link "Field" at bounding box center [1174, 309] width 103 height 32
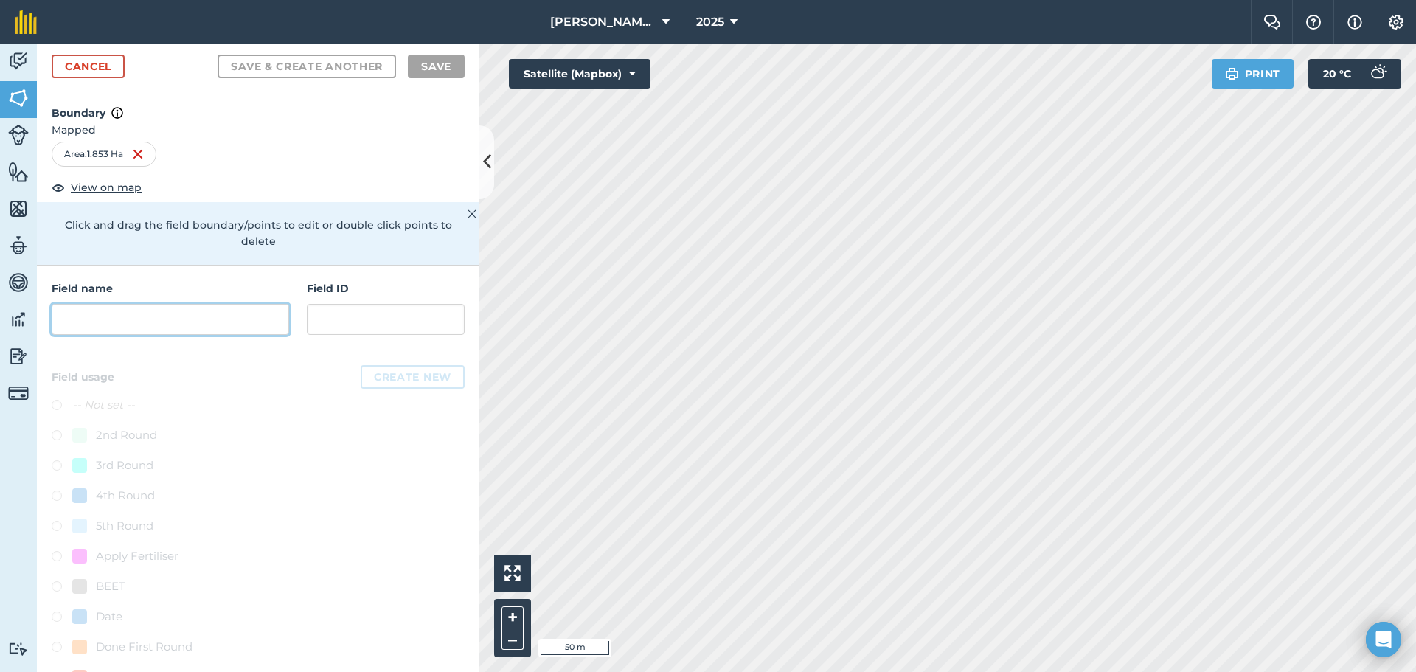
click at [239, 324] on input "text" at bounding box center [170, 319] width 237 height 31
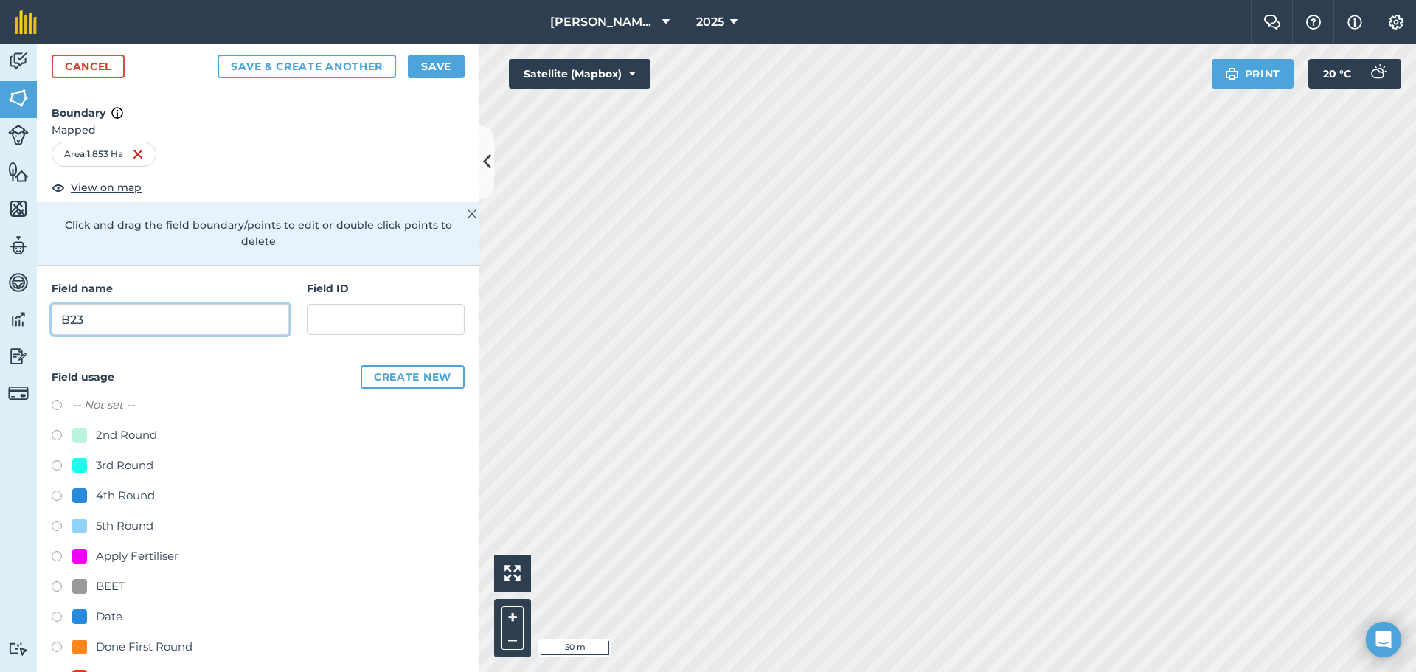
type input "B23"
click at [417, 62] on button "Save" at bounding box center [436, 67] width 57 height 24
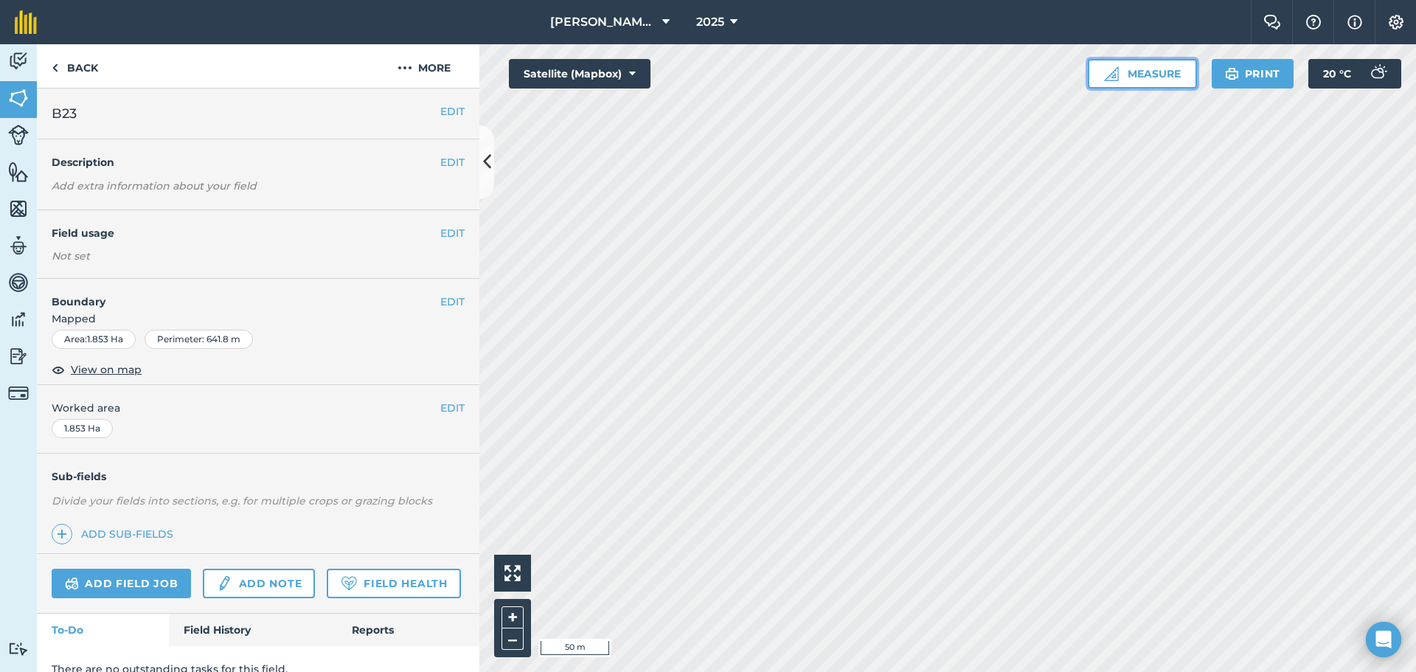
click at [762, 59] on button "Measure" at bounding box center [1142, 73] width 109 height 29
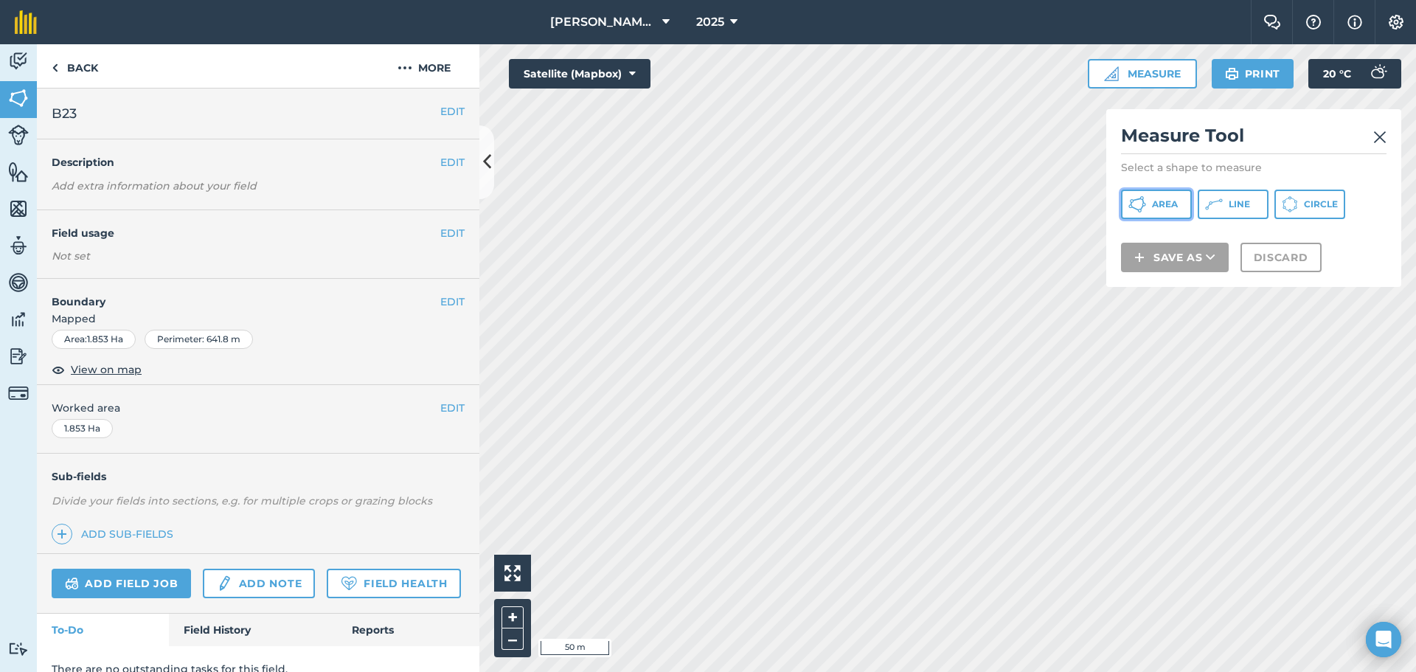
click at [762, 198] on span "Area" at bounding box center [1165, 204] width 26 height 12
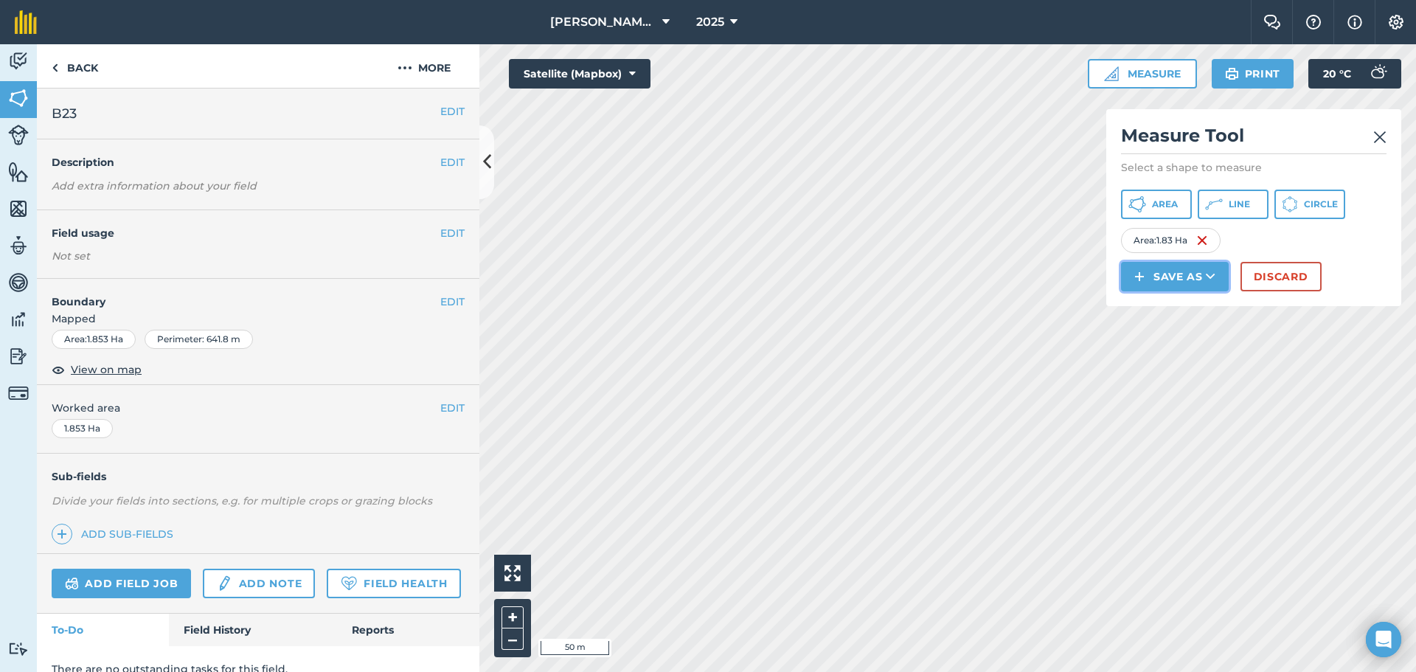
click at [762, 279] on button "Save as" at bounding box center [1175, 276] width 108 height 29
click at [762, 307] on link "Field" at bounding box center [1174, 309] width 103 height 32
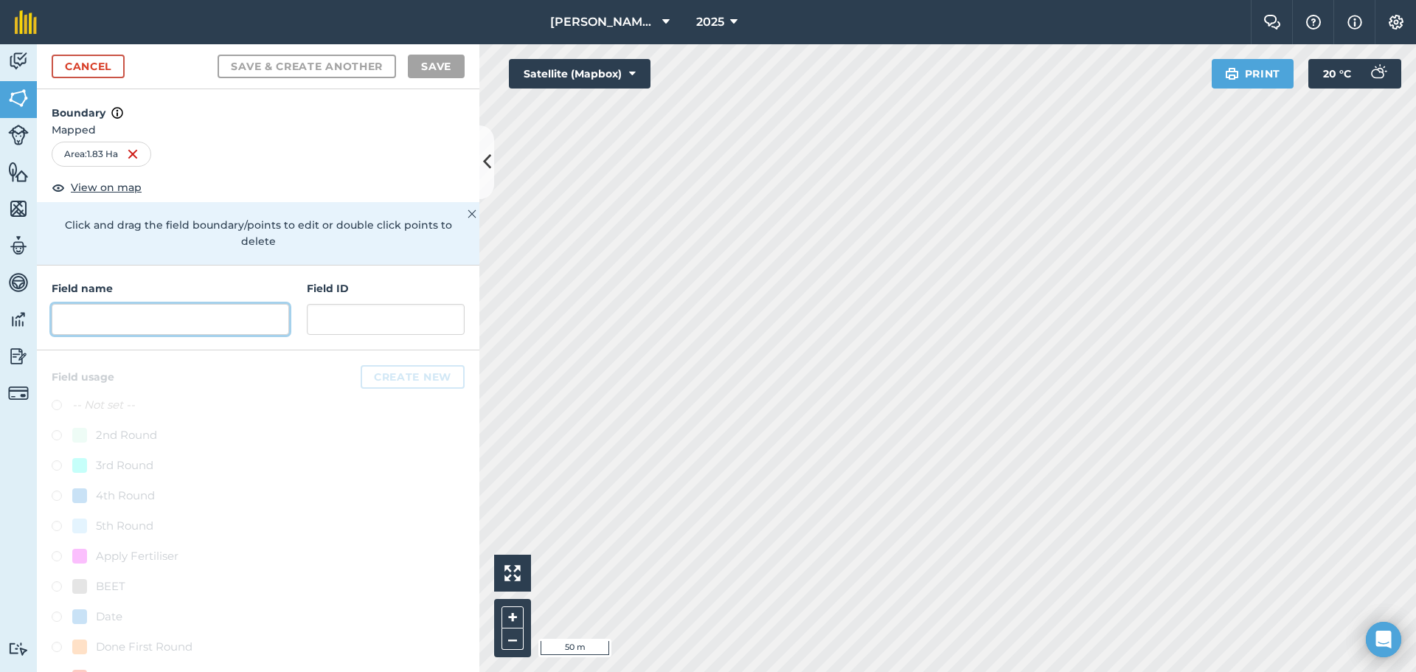
click at [110, 324] on input "text" at bounding box center [170, 319] width 237 height 31
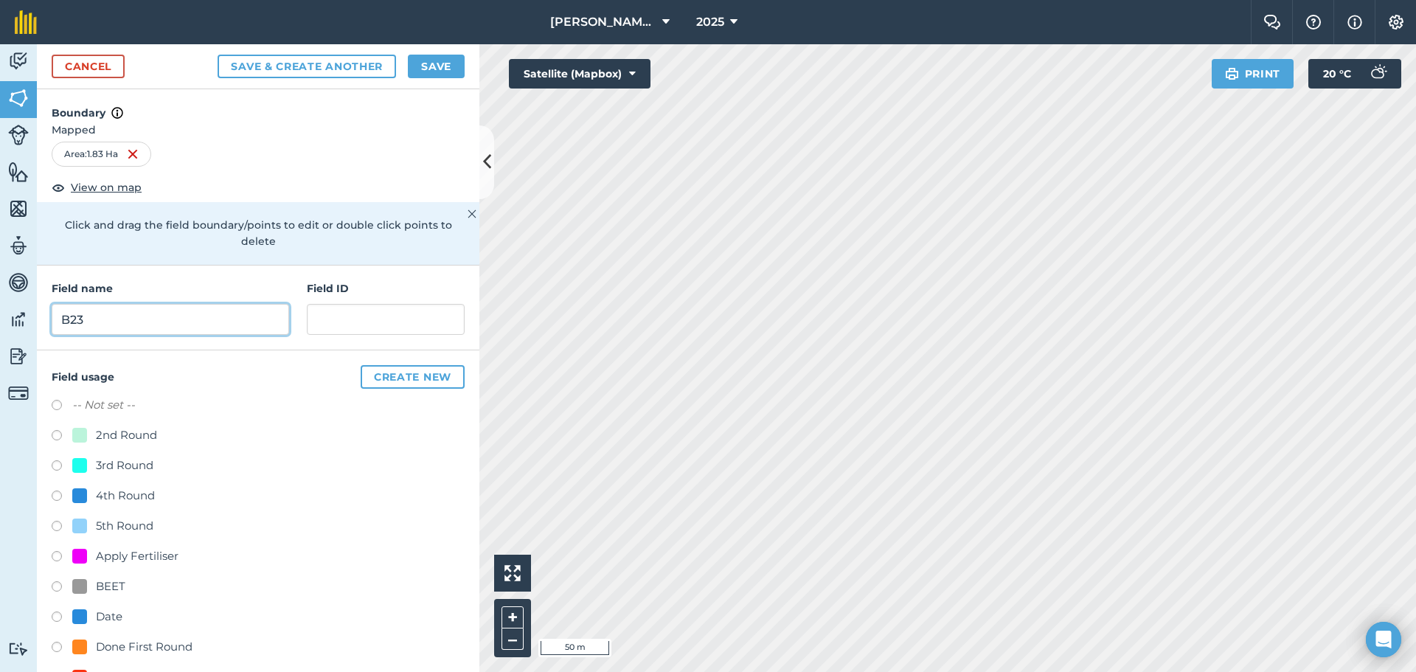
type input "B23"
click at [457, 66] on button "Save" at bounding box center [436, 67] width 57 height 24
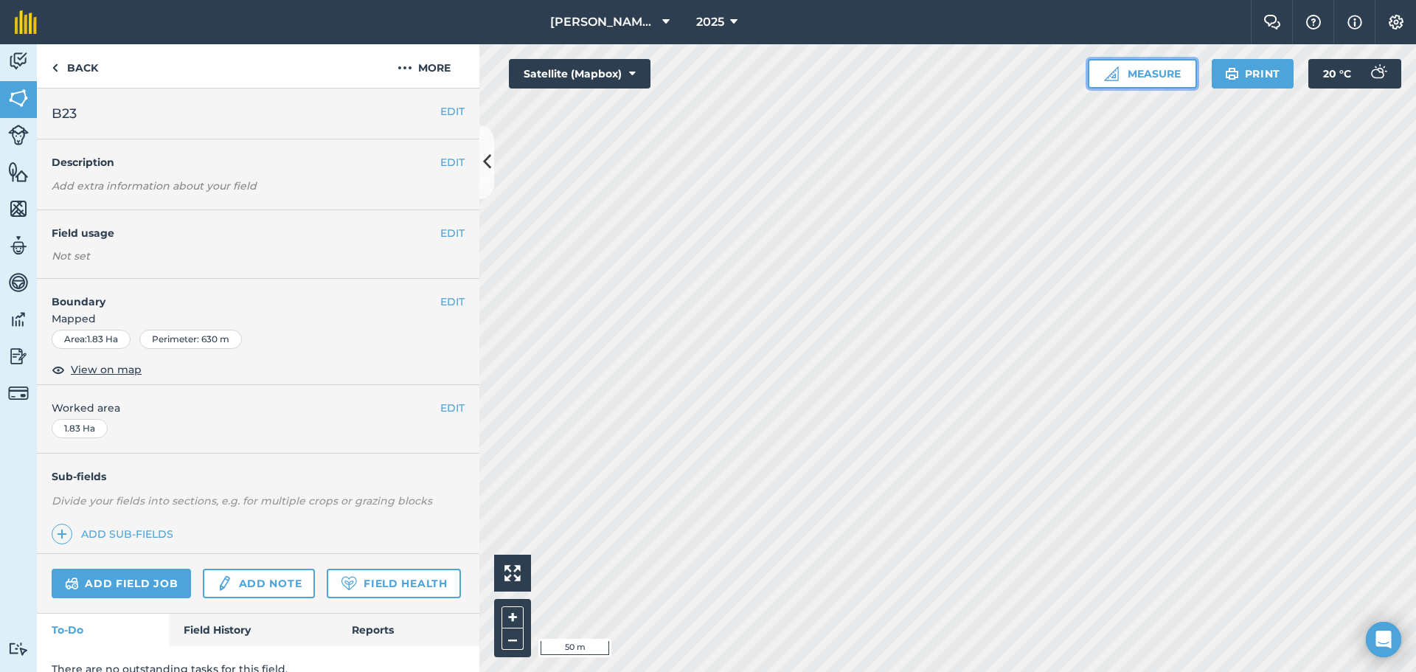
click at [762, 69] on button "Measure" at bounding box center [1142, 73] width 109 height 29
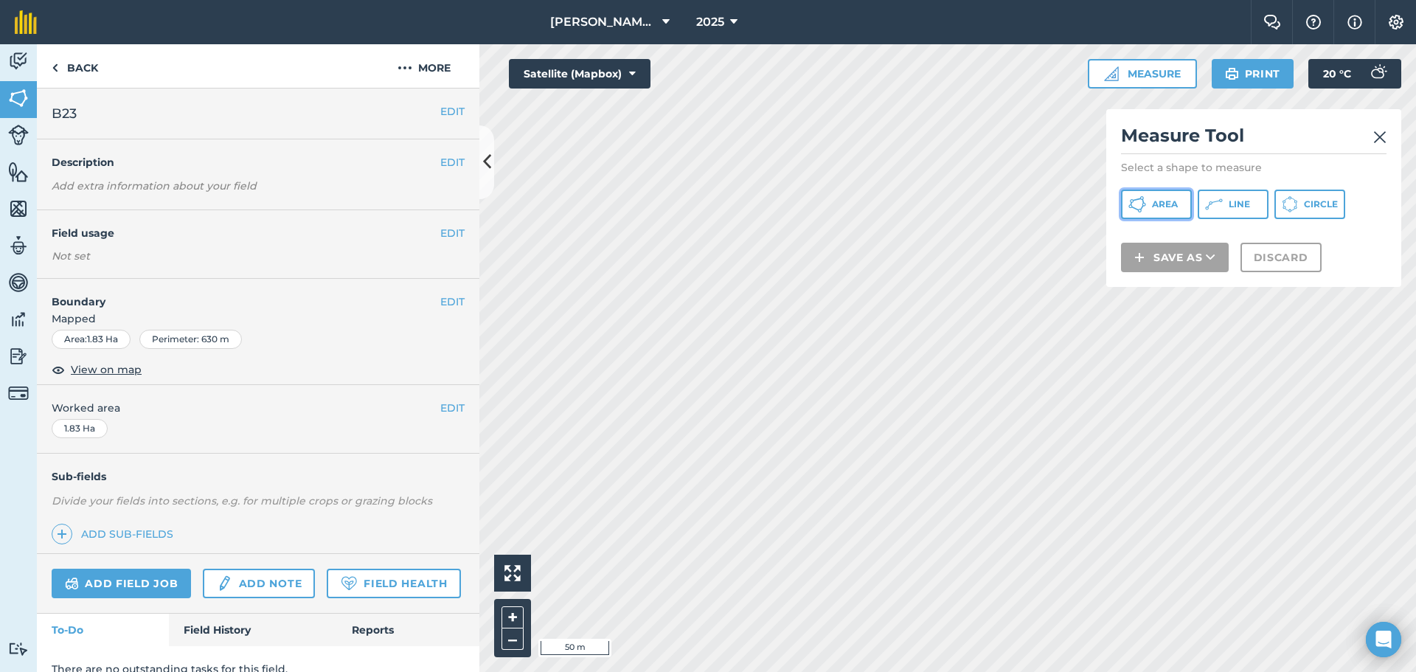
click at [762, 201] on span "Area" at bounding box center [1165, 204] width 26 height 12
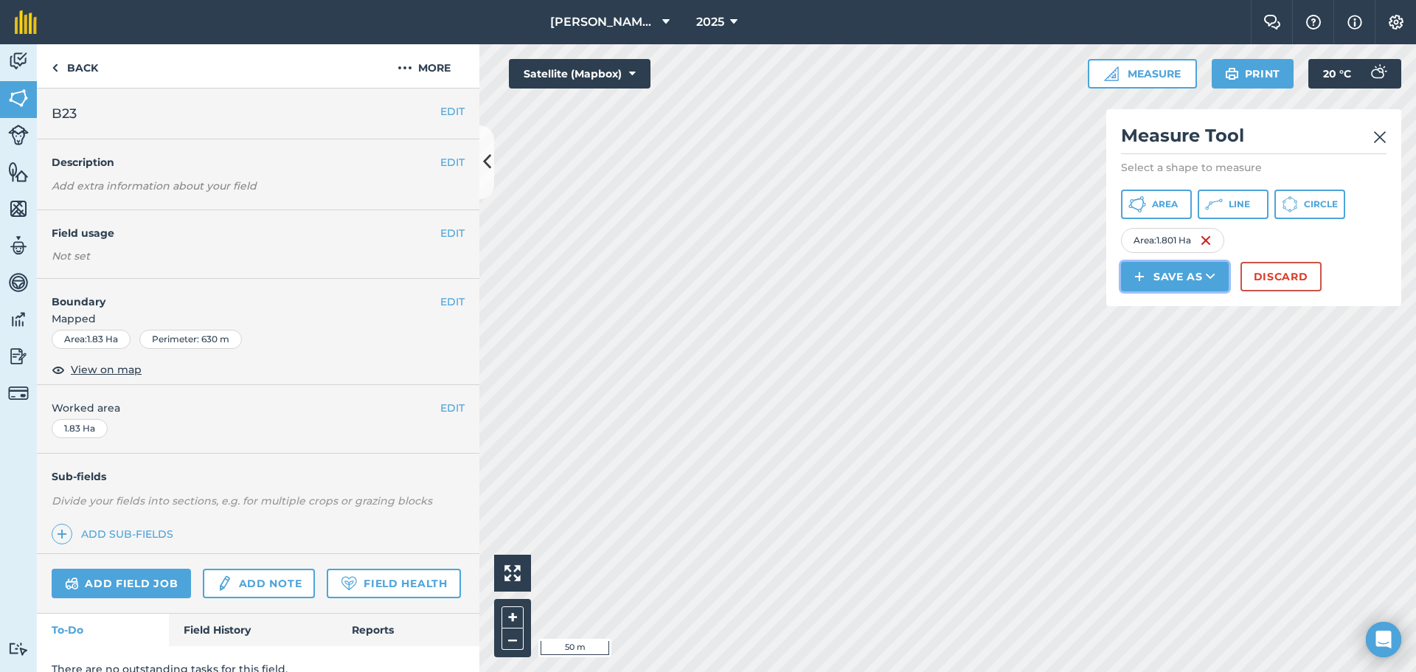
click at [762, 277] on button "Save as" at bounding box center [1175, 276] width 108 height 29
click at [762, 311] on link "Field" at bounding box center [1174, 309] width 103 height 32
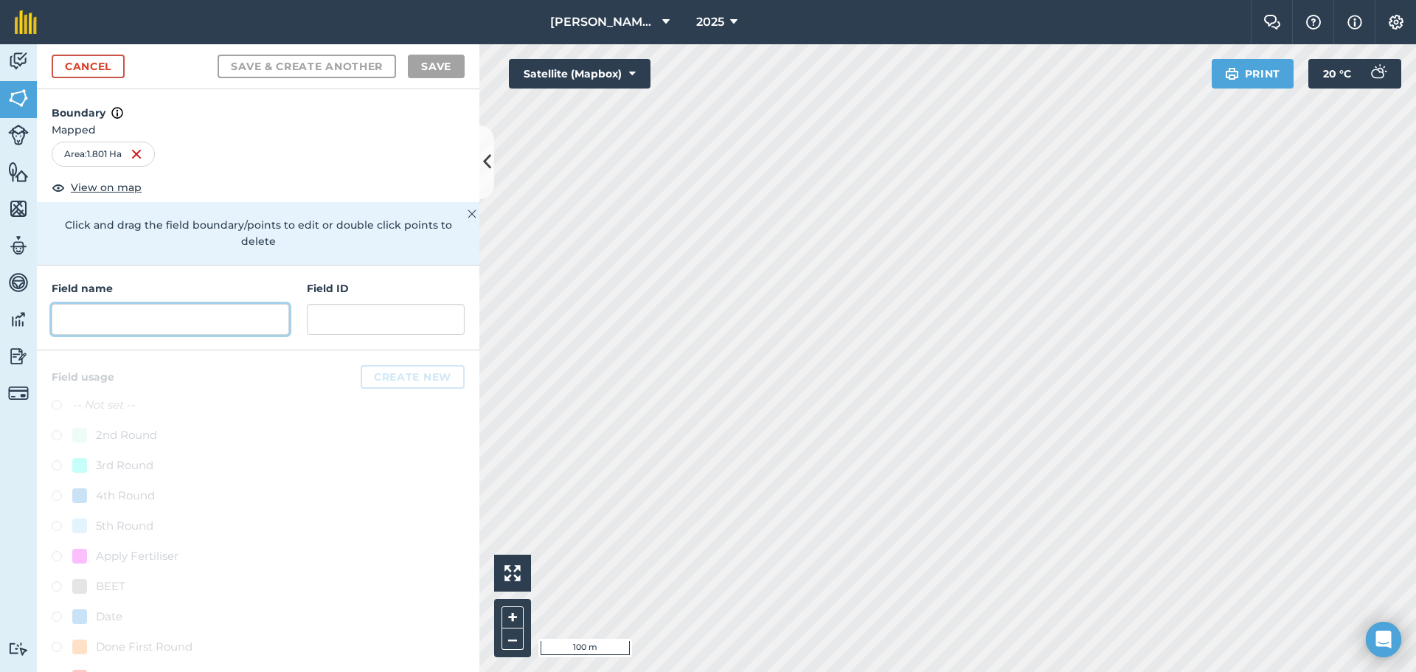
click at [74, 322] on input "text" at bounding box center [170, 319] width 237 height 31
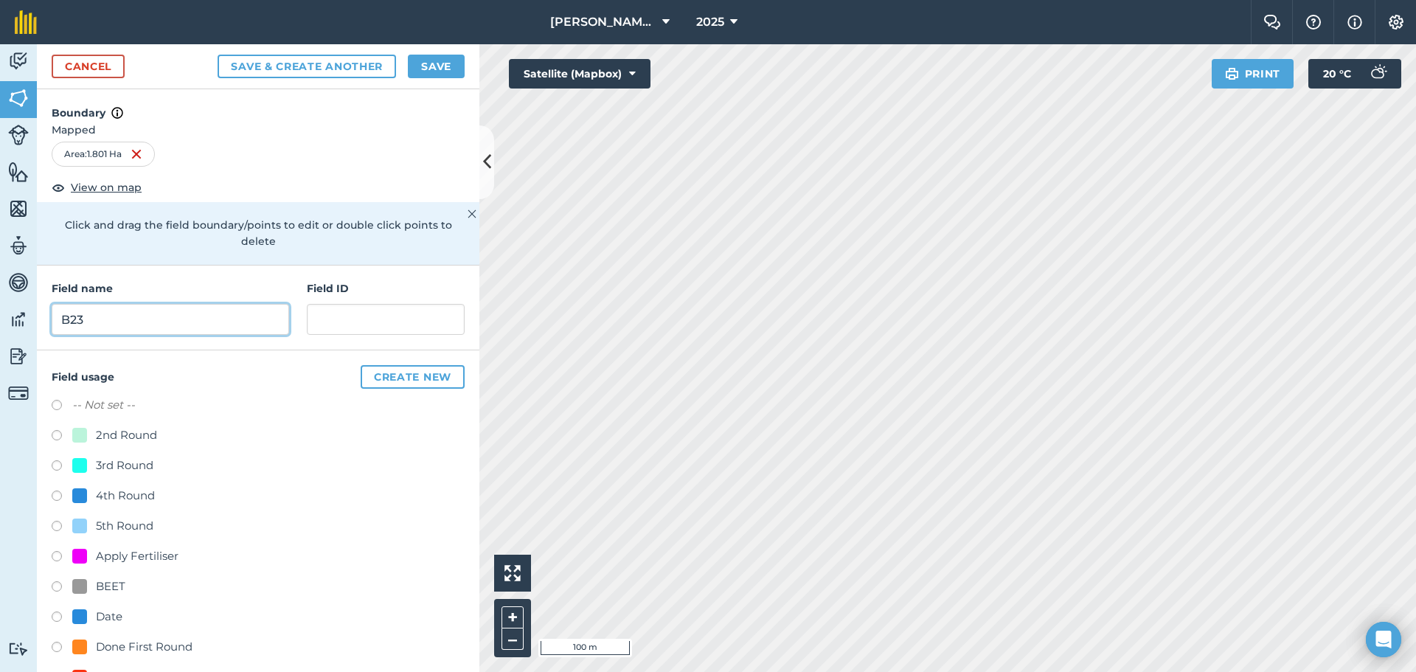
type input "B23"
click at [445, 69] on button "Save" at bounding box center [436, 67] width 57 height 24
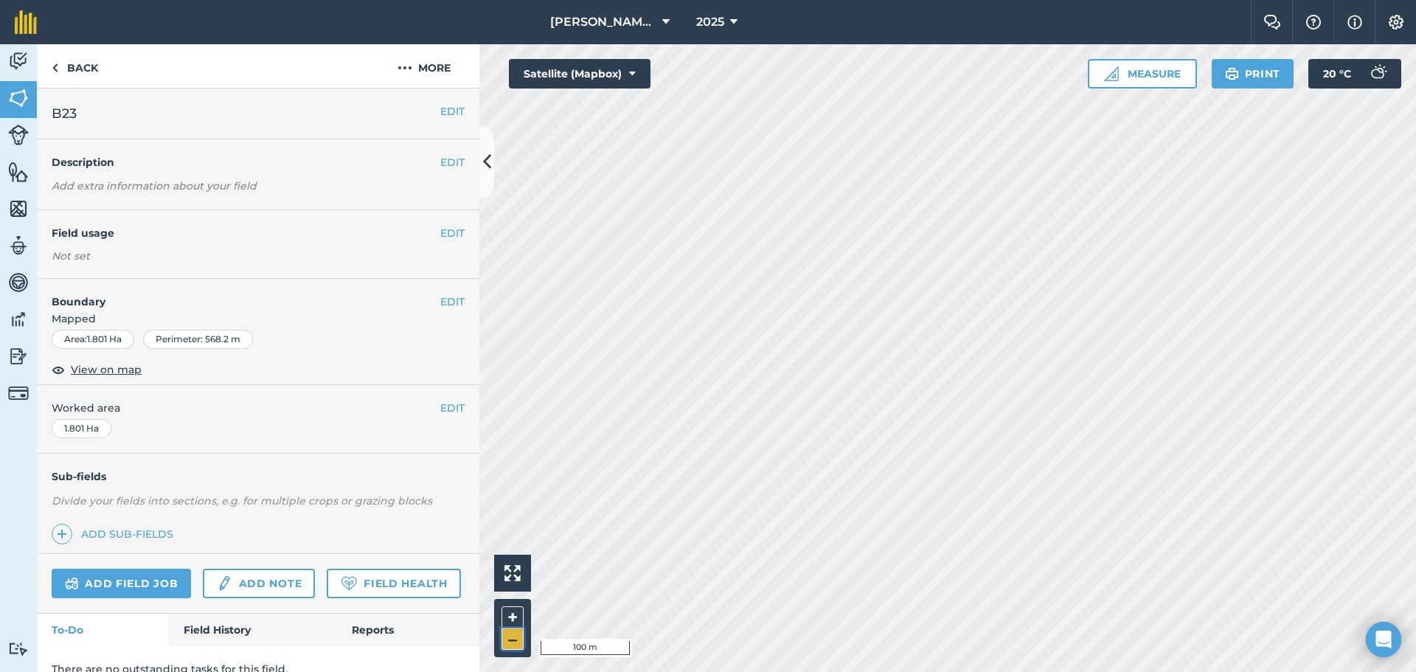
click at [506, 523] on button "–" at bounding box center [512, 638] width 22 height 21
click at [405, 70] on img at bounding box center [404, 68] width 15 height 18
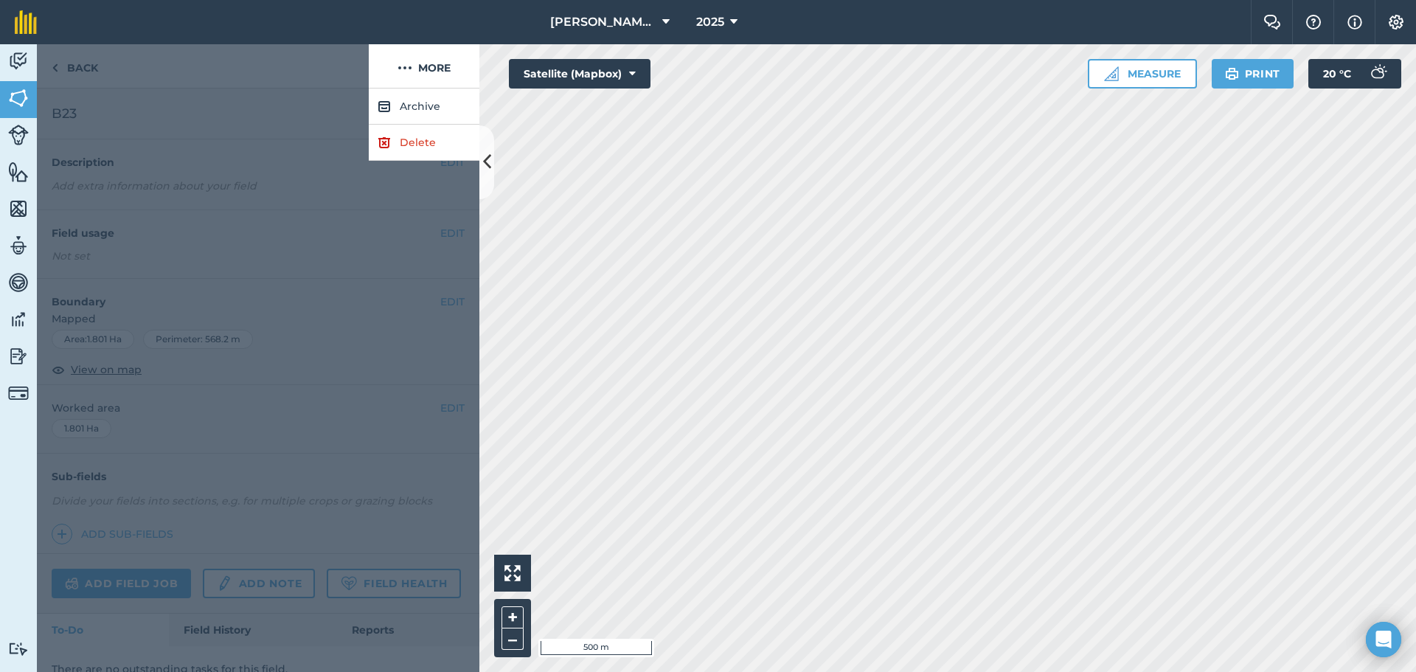
click at [250, 131] on div at bounding box center [258, 379] width 442 height 583
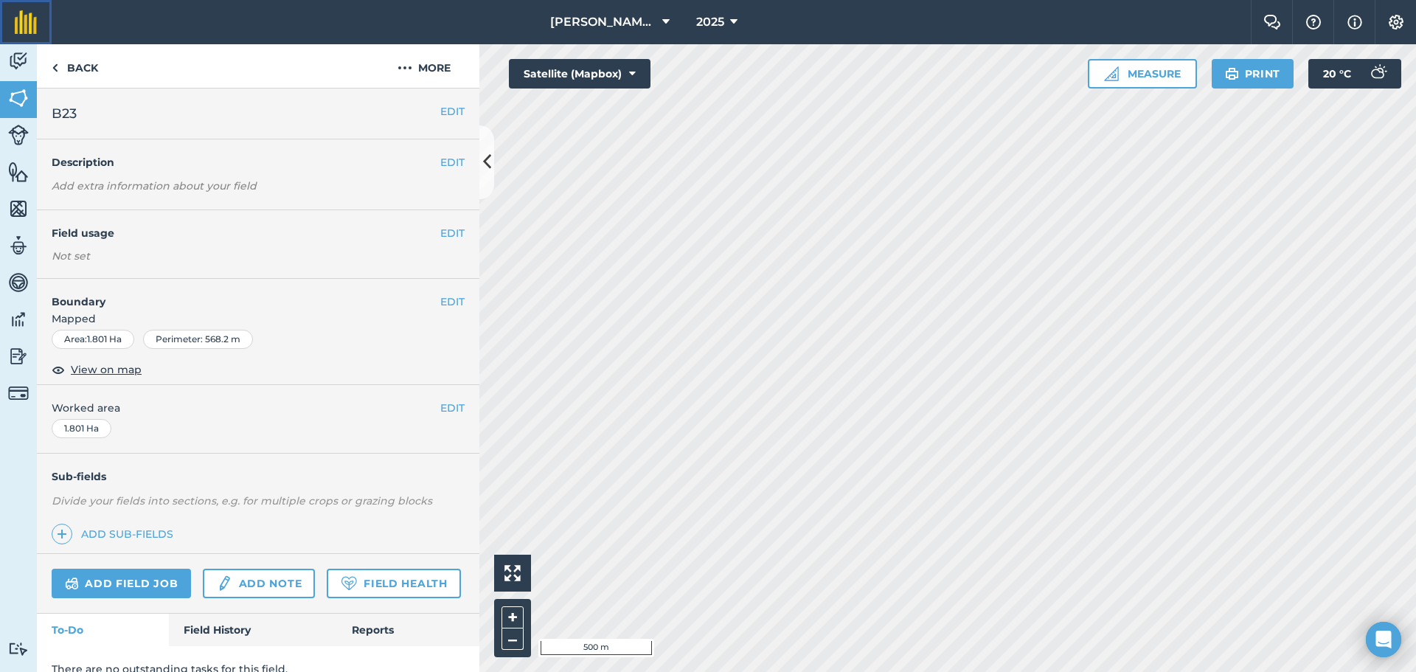
click at [25, 21] on img at bounding box center [26, 22] width 22 height 24
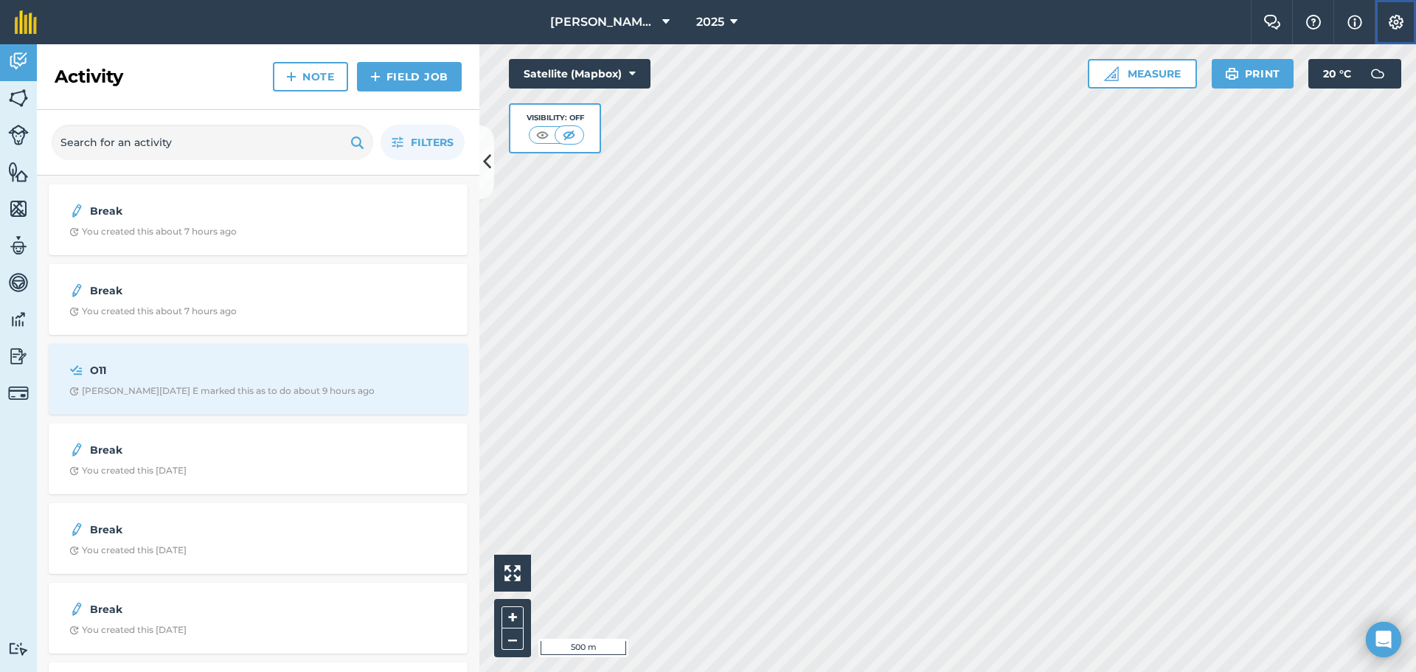
click at [762, 20] on img at bounding box center [1396, 22] width 18 height 15
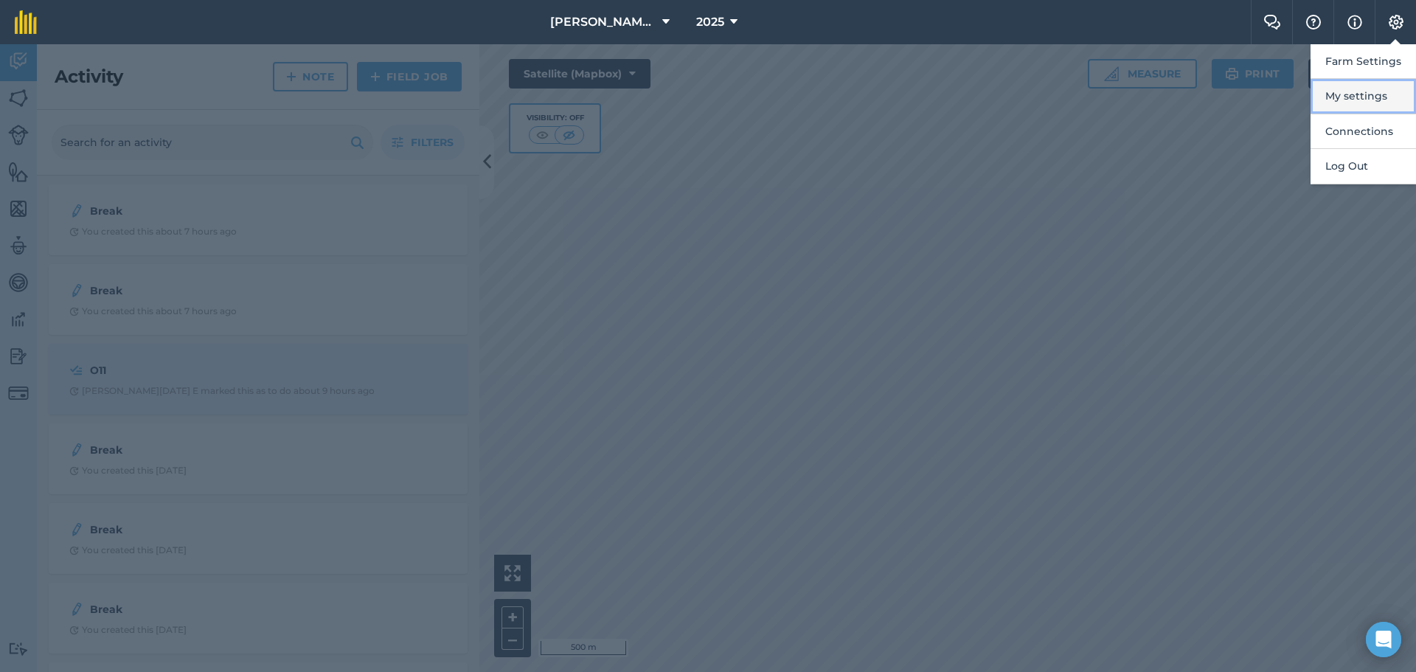
click at [762, 89] on button "My settings" at bounding box center [1362, 96] width 105 height 35
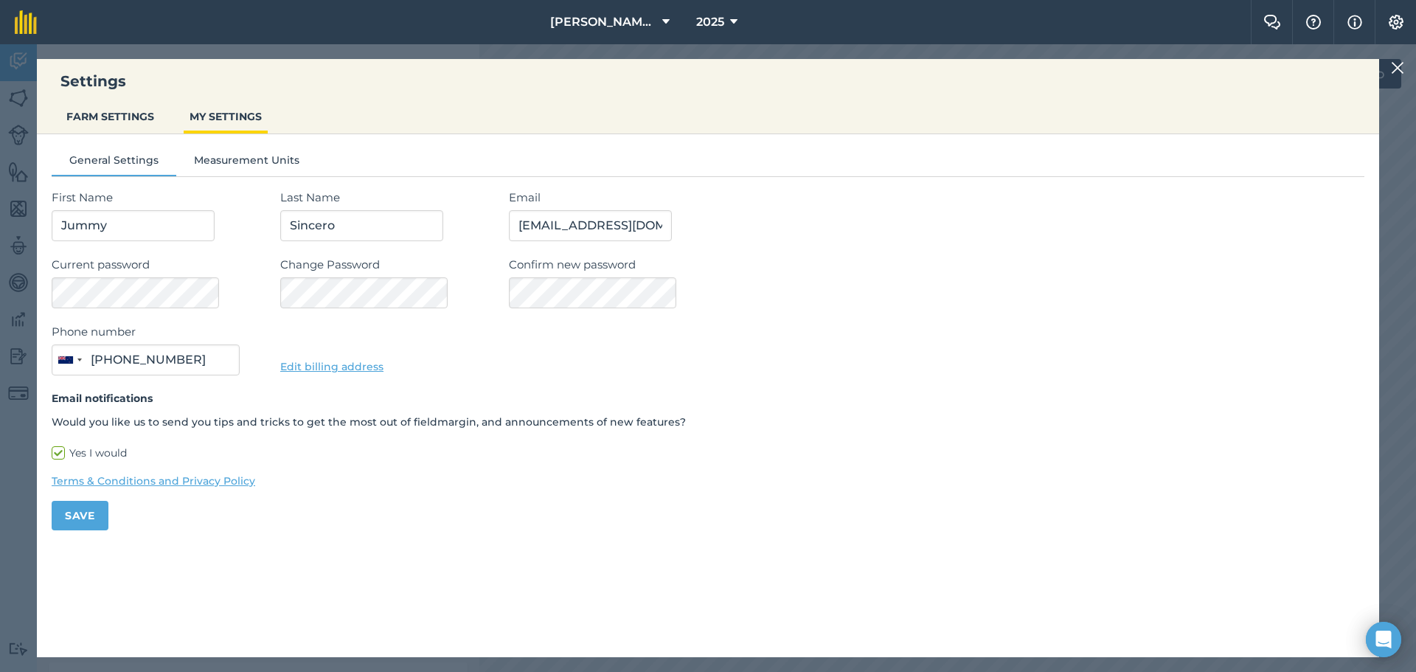
type input "0210 848 3013"
click at [133, 107] on button "FARM SETTINGS" at bounding box center [110, 116] width 100 height 28
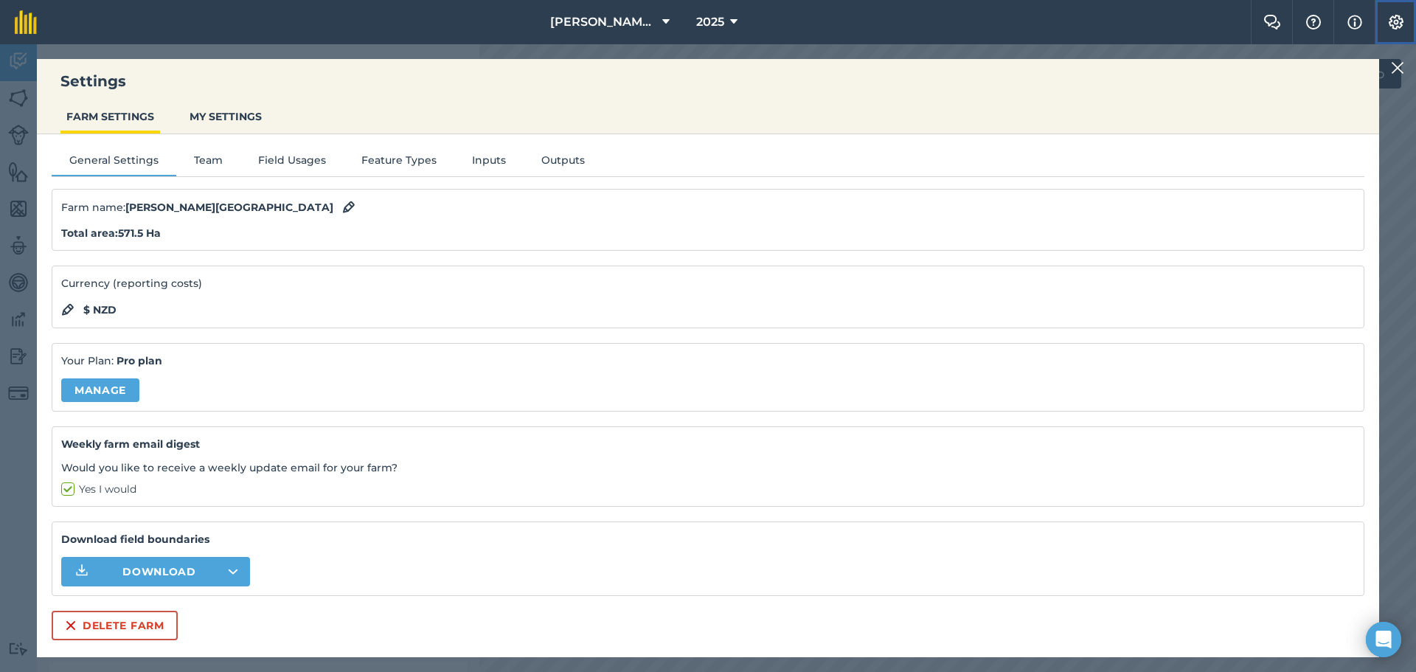
click at [762, 19] on img at bounding box center [1396, 22] width 18 height 15
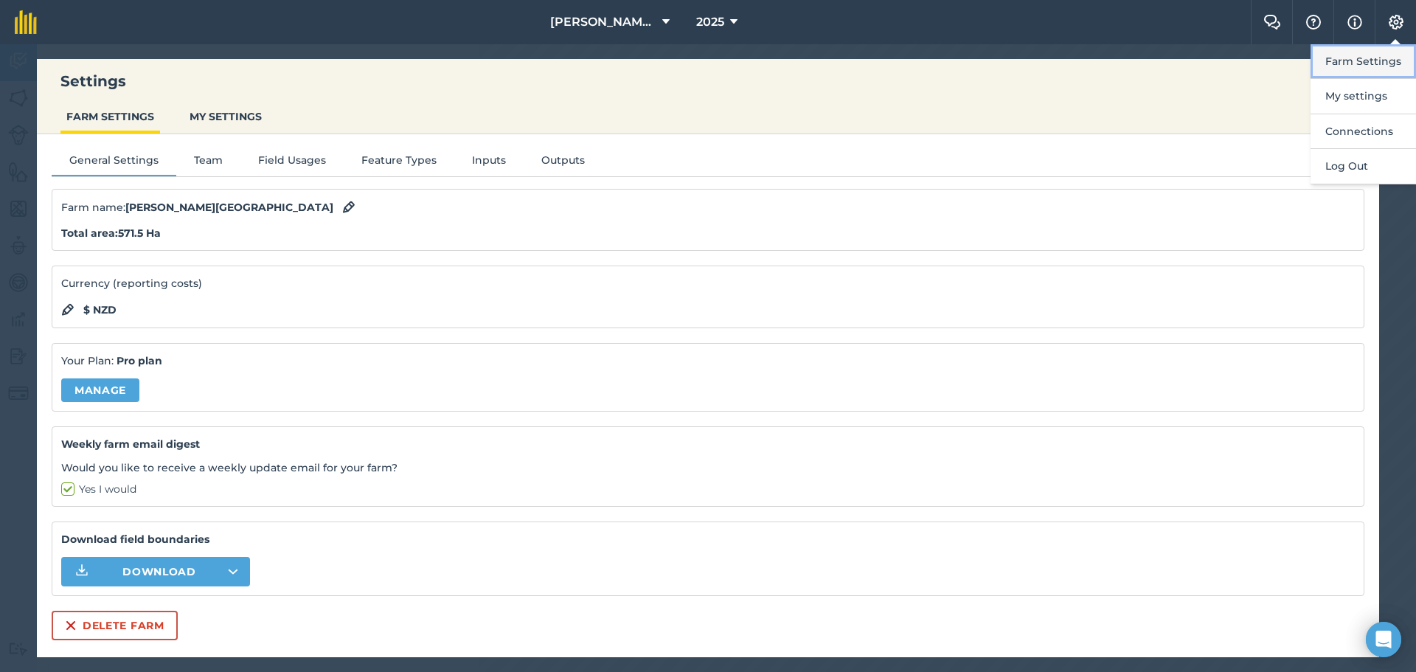
click at [762, 51] on button "Farm Settings" at bounding box center [1362, 61] width 105 height 35
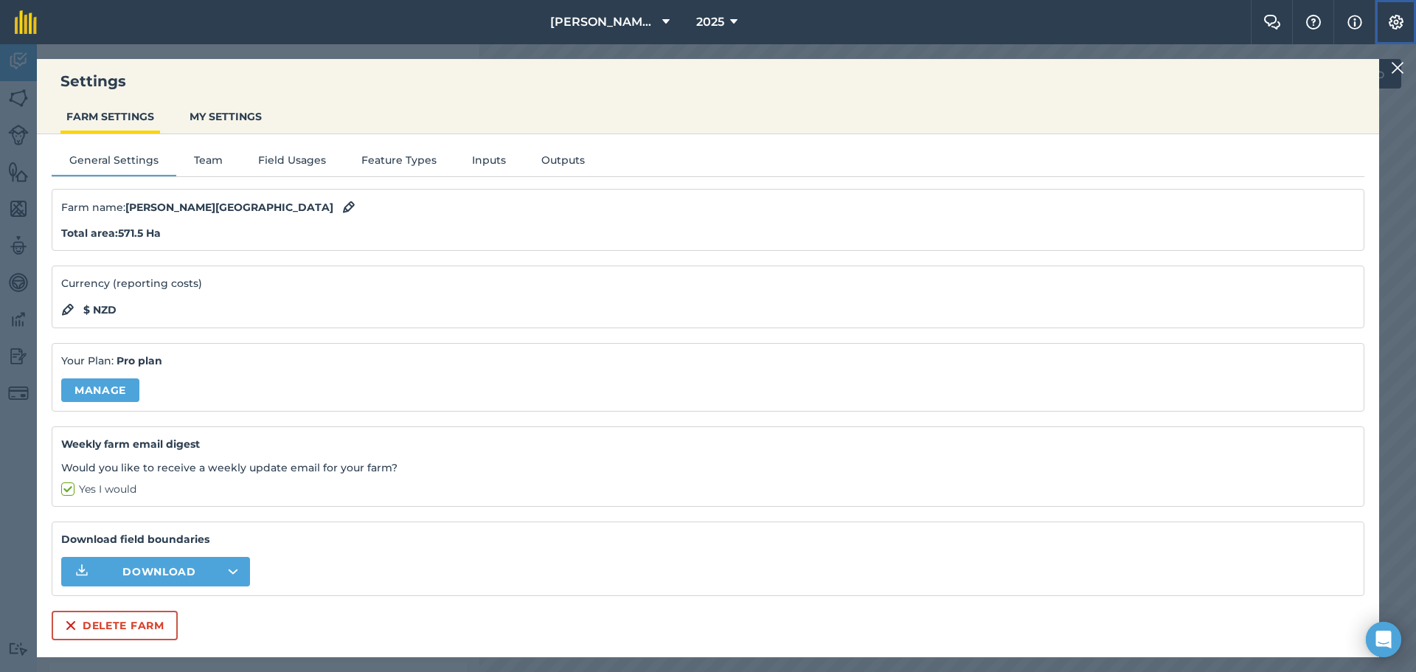
click at [762, 13] on button "Settings" at bounding box center [1395, 22] width 41 height 44
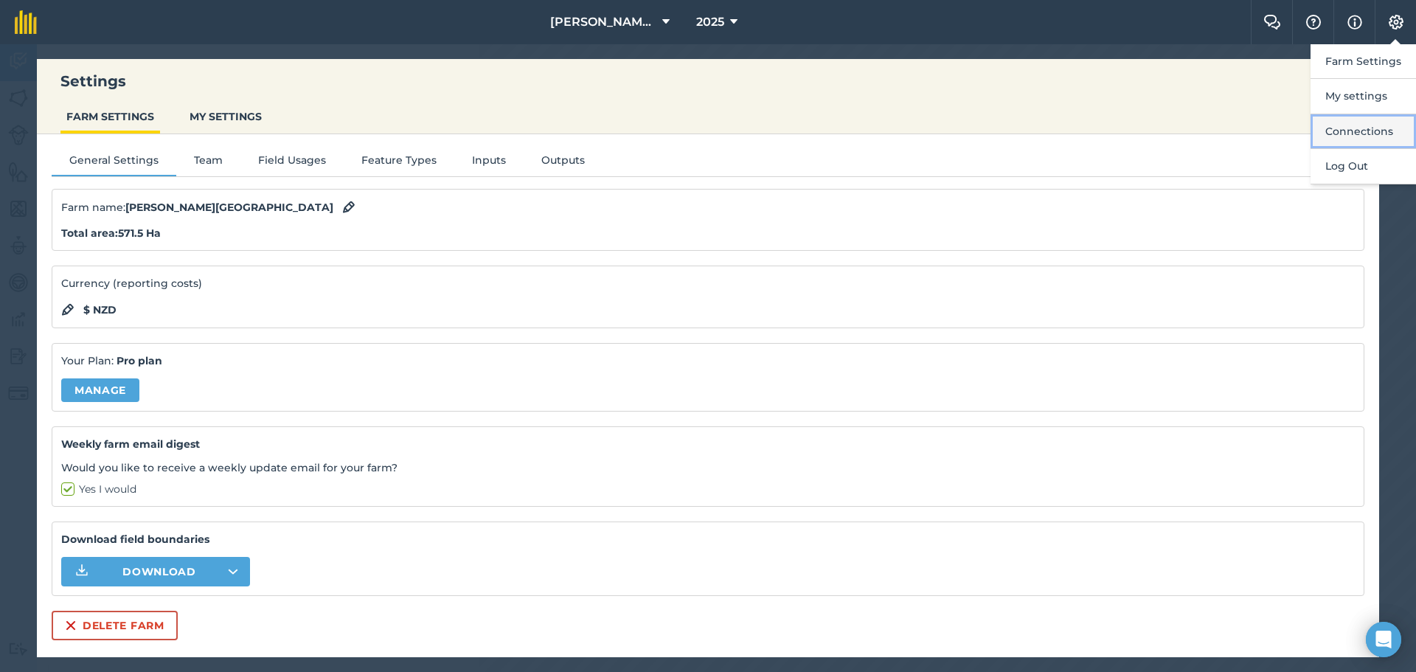
click at [762, 133] on button "Connections" at bounding box center [1362, 131] width 105 height 35
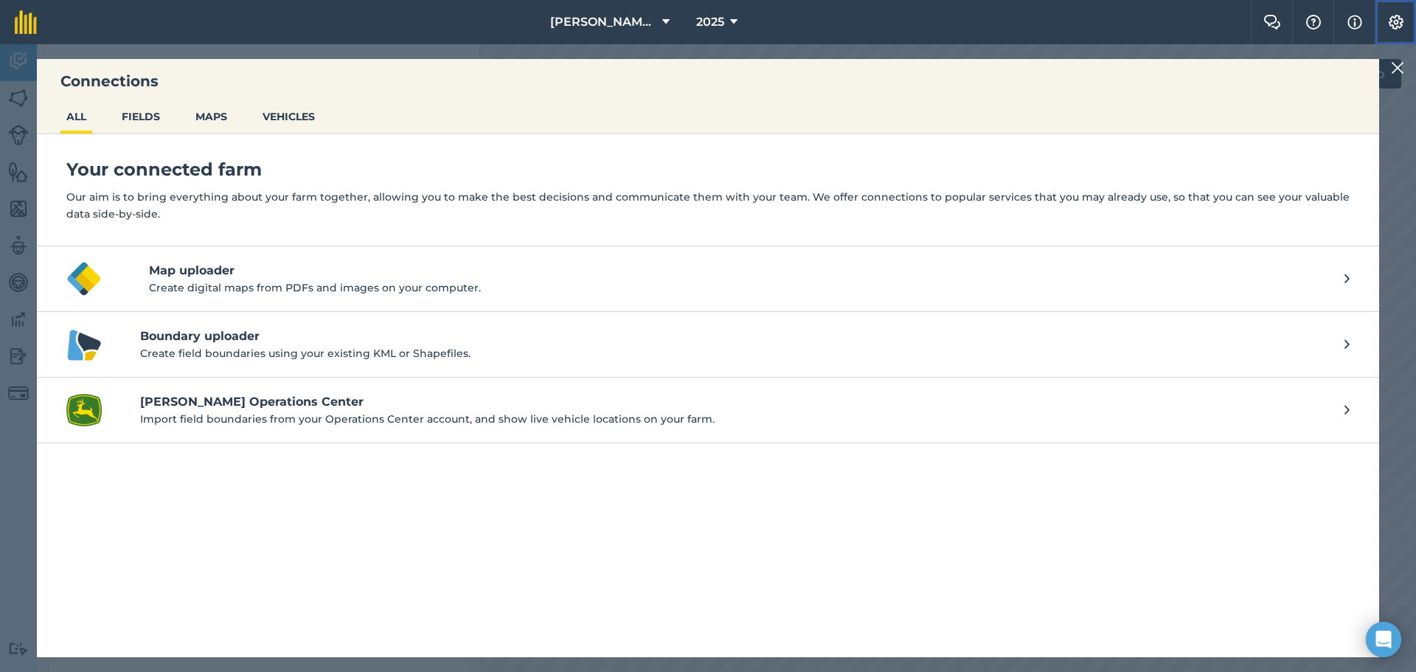
click at [762, 19] on img at bounding box center [1396, 22] width 18 height 15
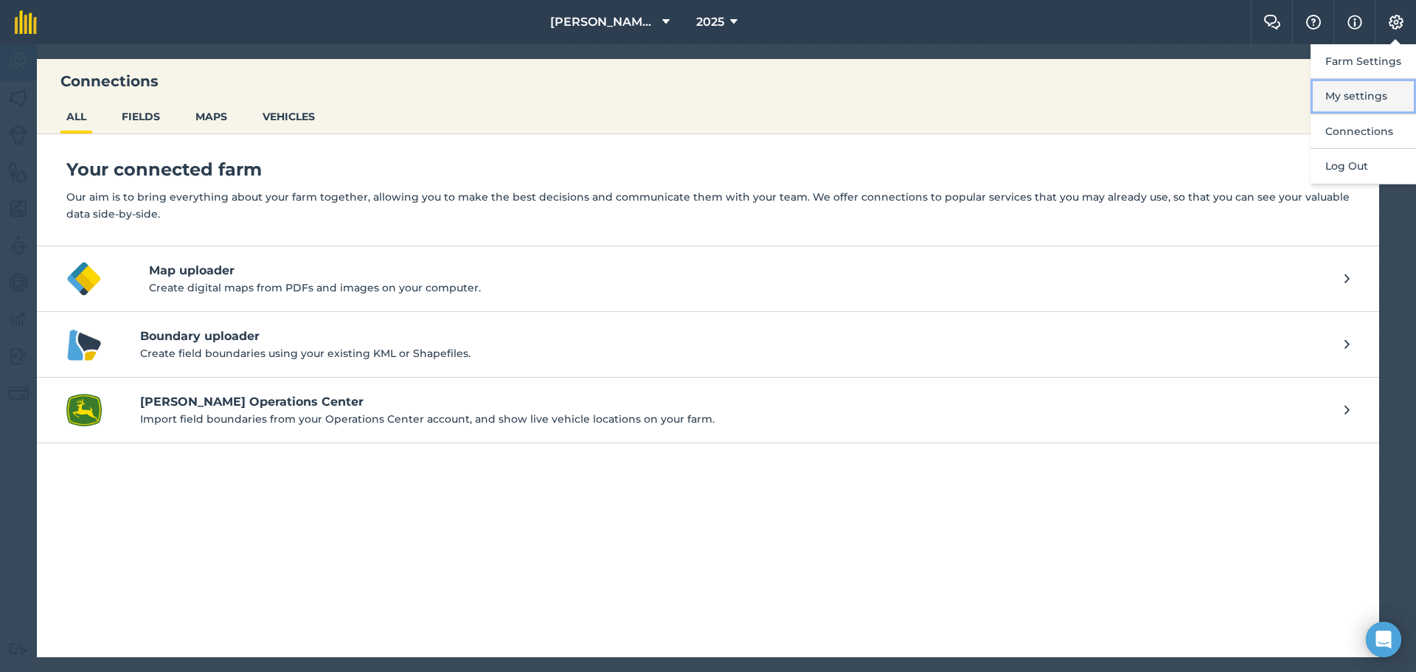
click at [762, 95] on button "My settings" at bounding box center [1362, 96] width 105 height 35
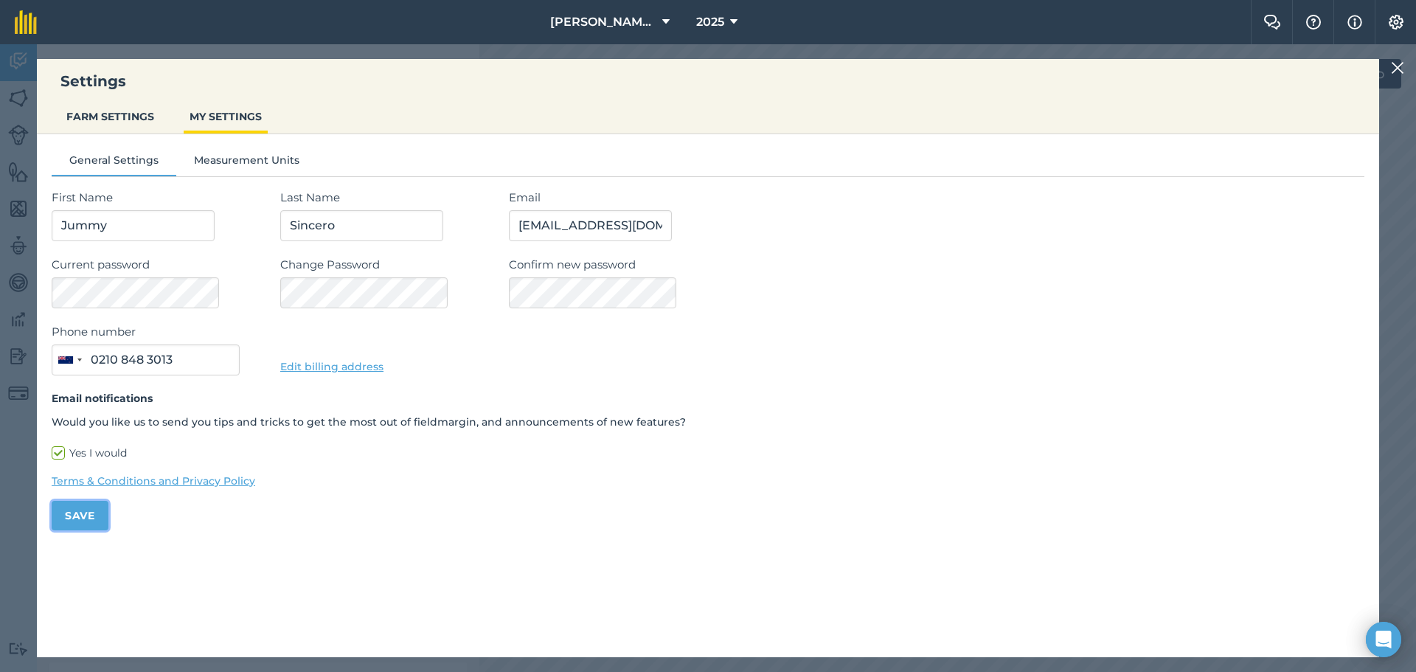
click at [91, 522] on button "Save" at bounding box center [80, 515] width 57 height 29
click at [762, 22] on img at bounding box center [1396, 22] width 18 height 15
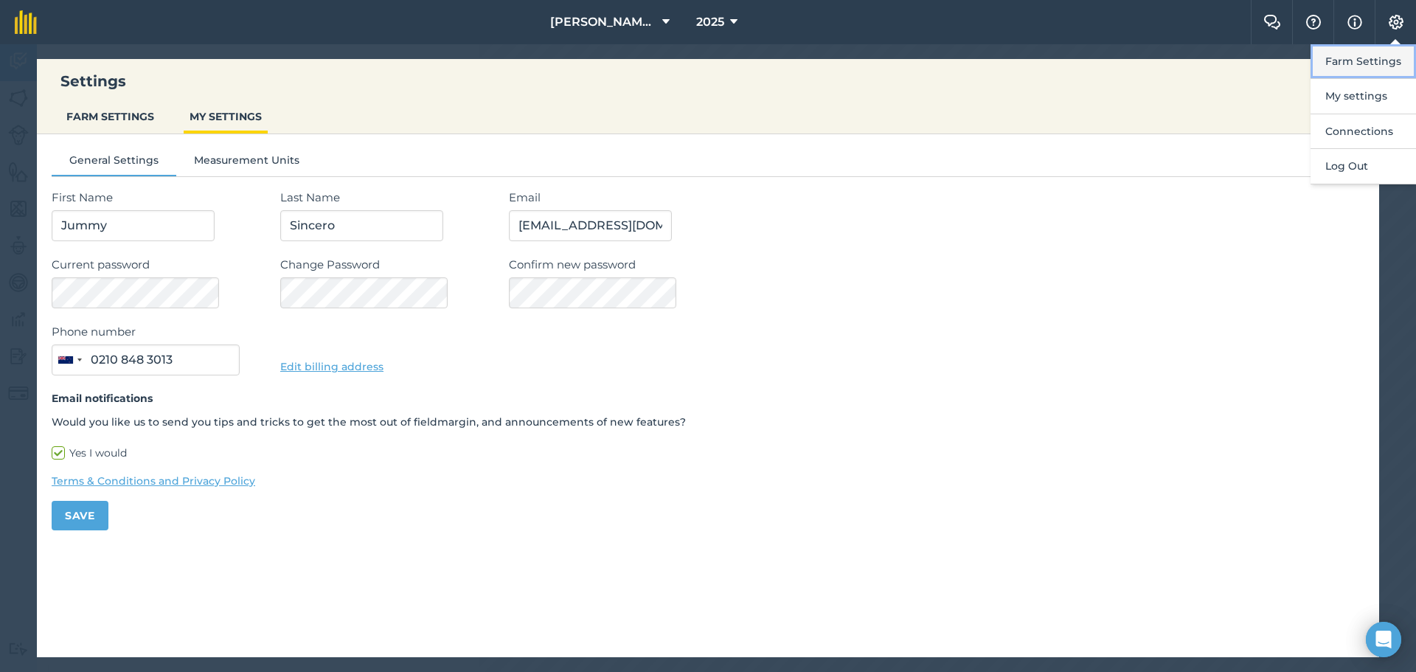
click at [762, 61] on button "Farm Settings" at bounding box center [1362, 61] width 105 height 35
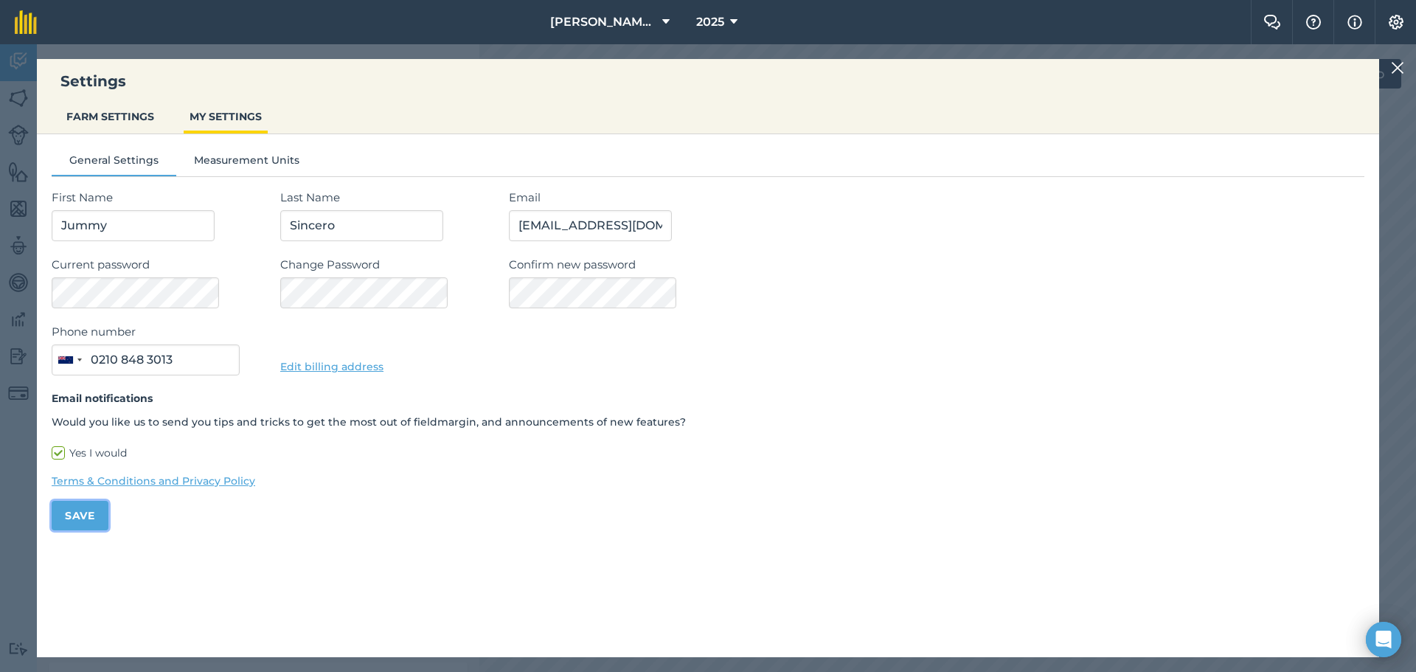
click at [77, 515] on button "Save" at bounding box center [80, 515] width 57 height 29
click at [762, 66] on div "Settings FARM SETTINGS MY SETTINGS General Settings Measurement Units First Nam…" at bounding box center [708, 358] width 1416 height 628
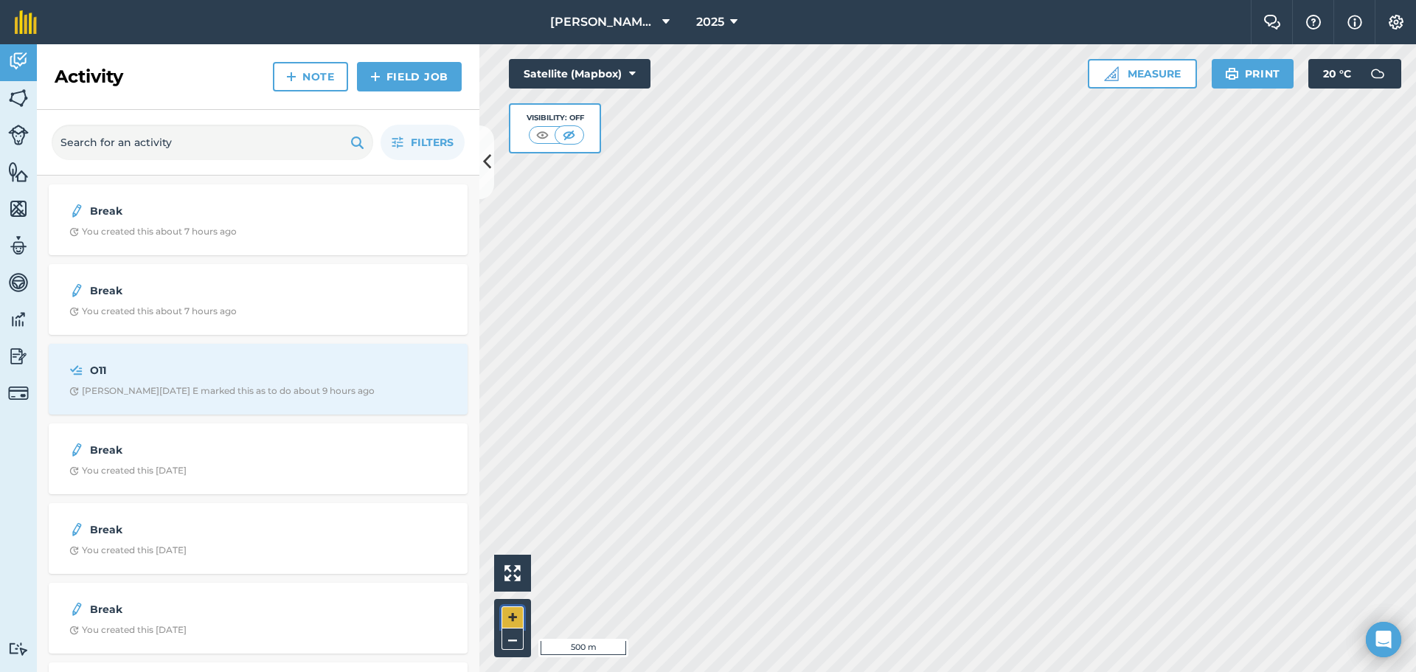
click at [510, 523] on button "+" at bounding box center [512, 617] width 22 height 22
